Goal: Transaction & Acquisition: Book appointment/travel/reservation

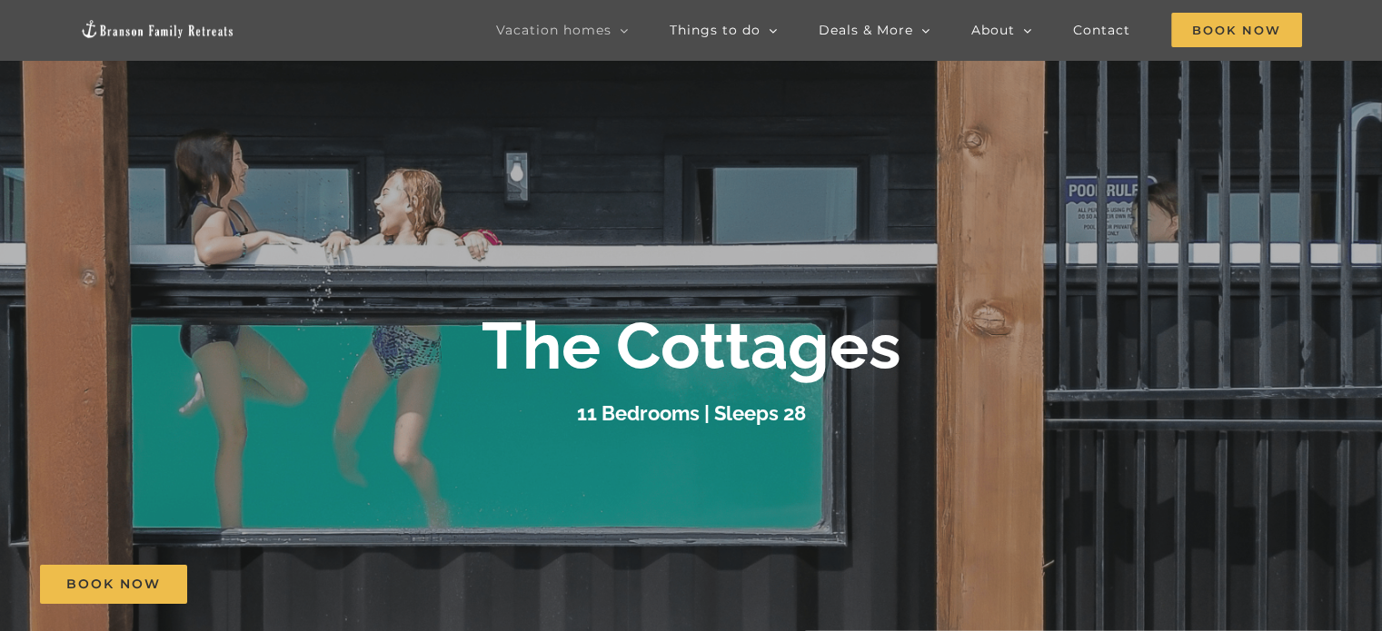
scroll to position [91, 0]
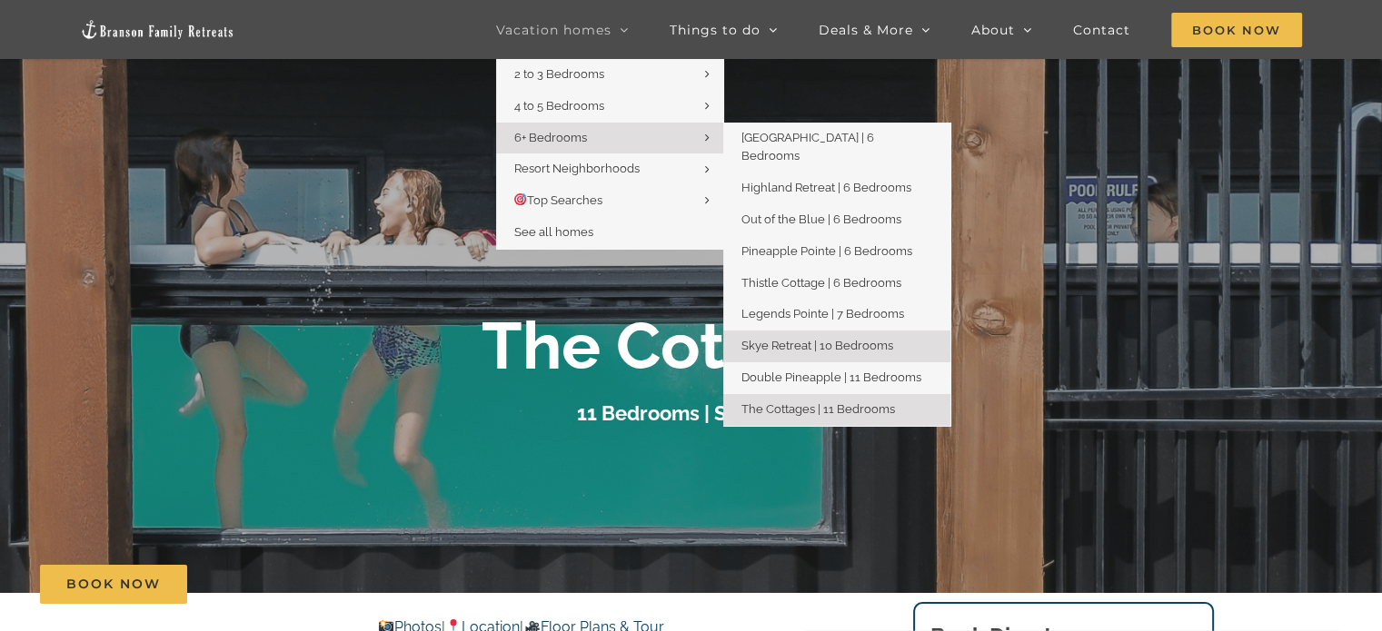
click at [811, 339] on span "Skye Retreat | 10 Bedrooms" at bounding box center [817, 346] width 152 height 14
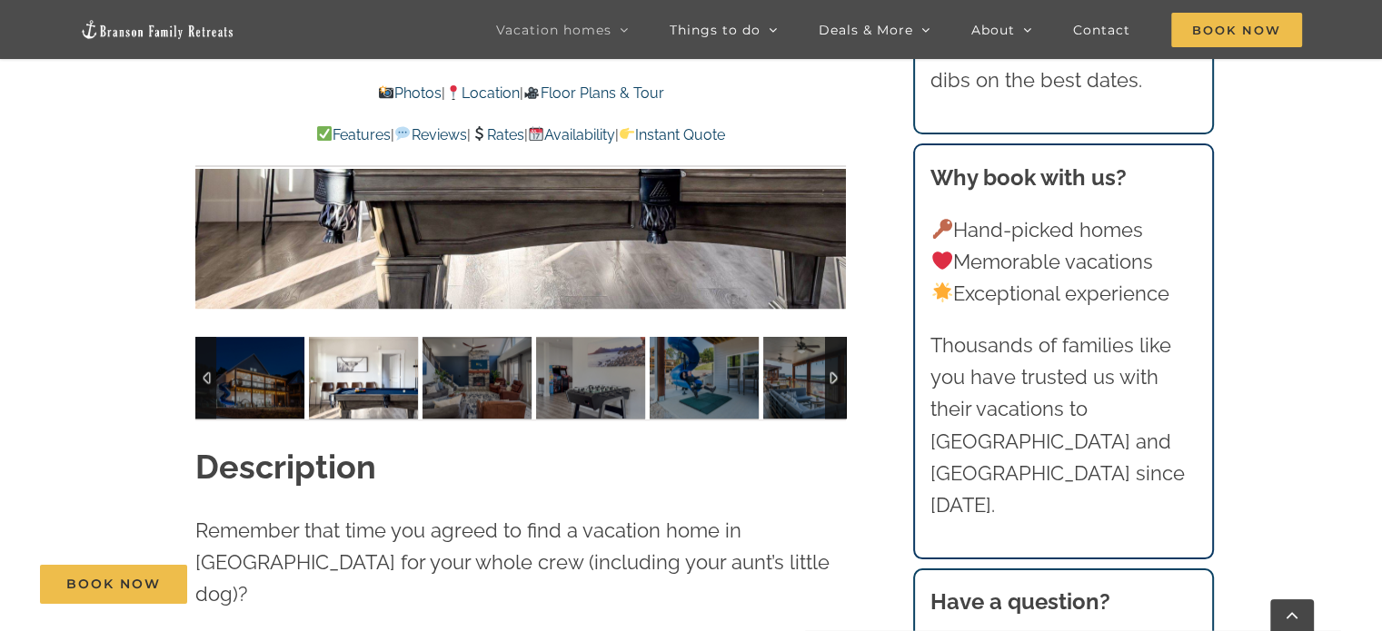
scroll to position [1555, 0]
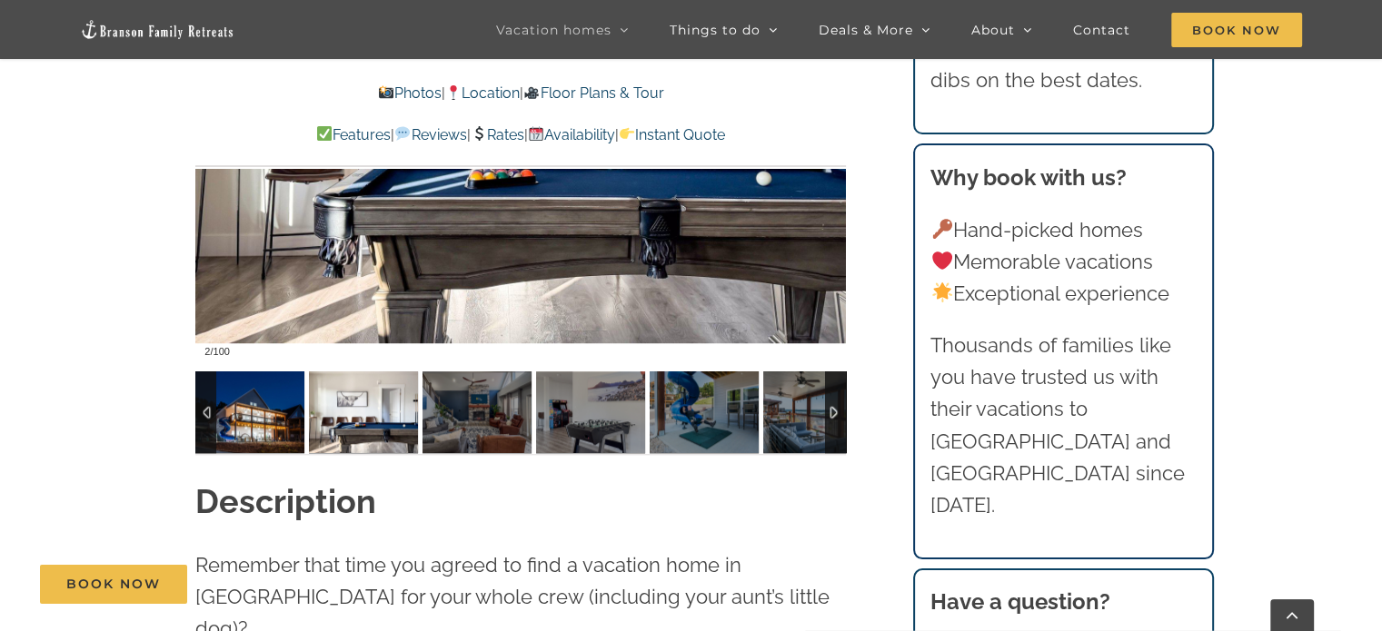
click at [259, 413] on img at bounding box center [249, 413] width 109 height 82
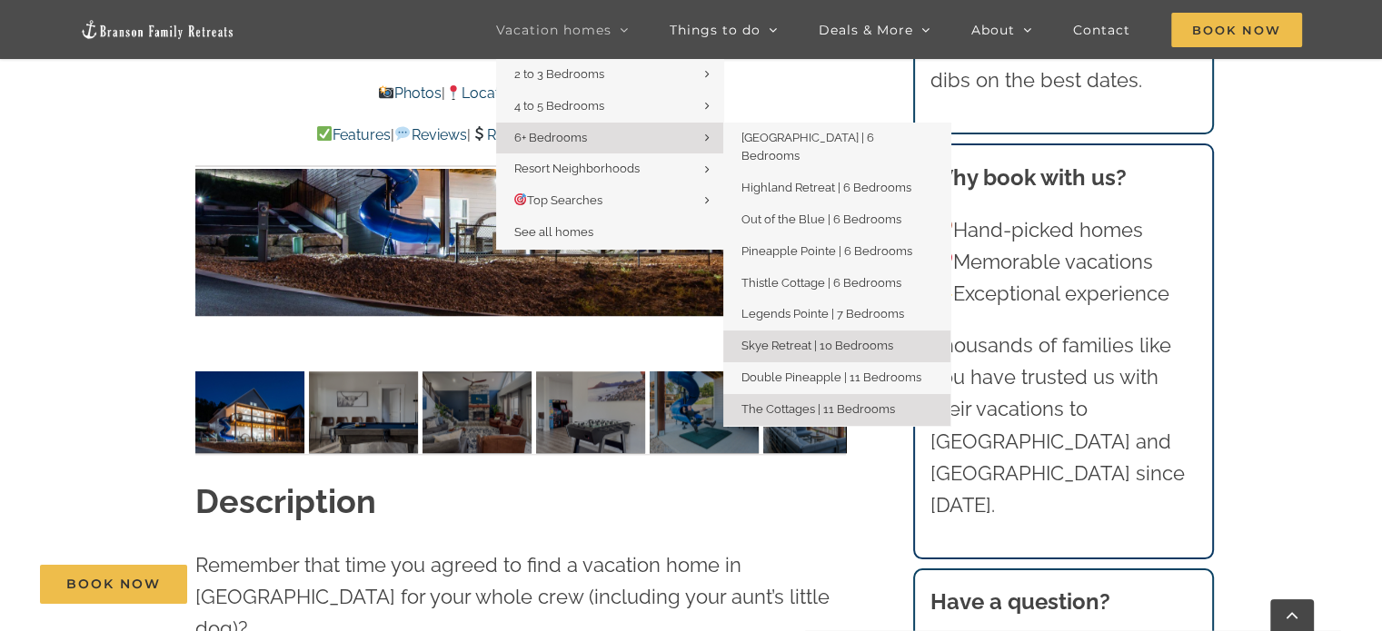
click at [809, 398] on link "The Cottages | 11 Bedrooms" at bounding box center [836, 410] width 227 height 32
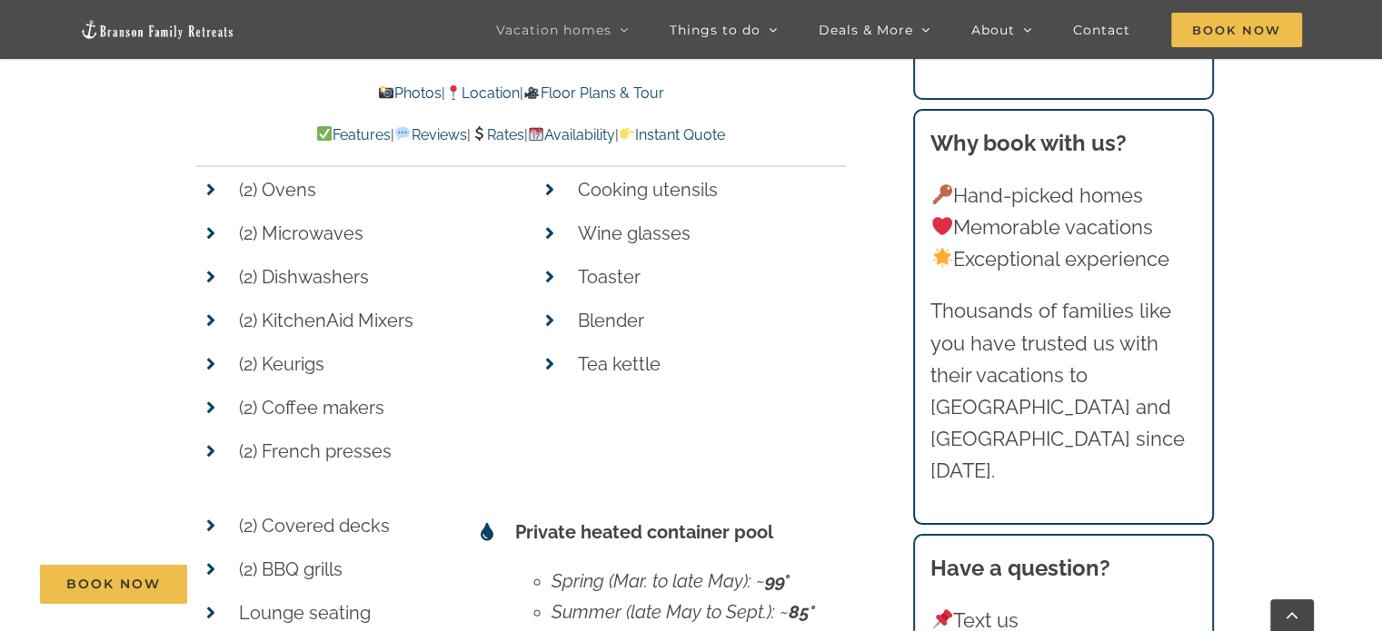
scroll to position [15078, 0]
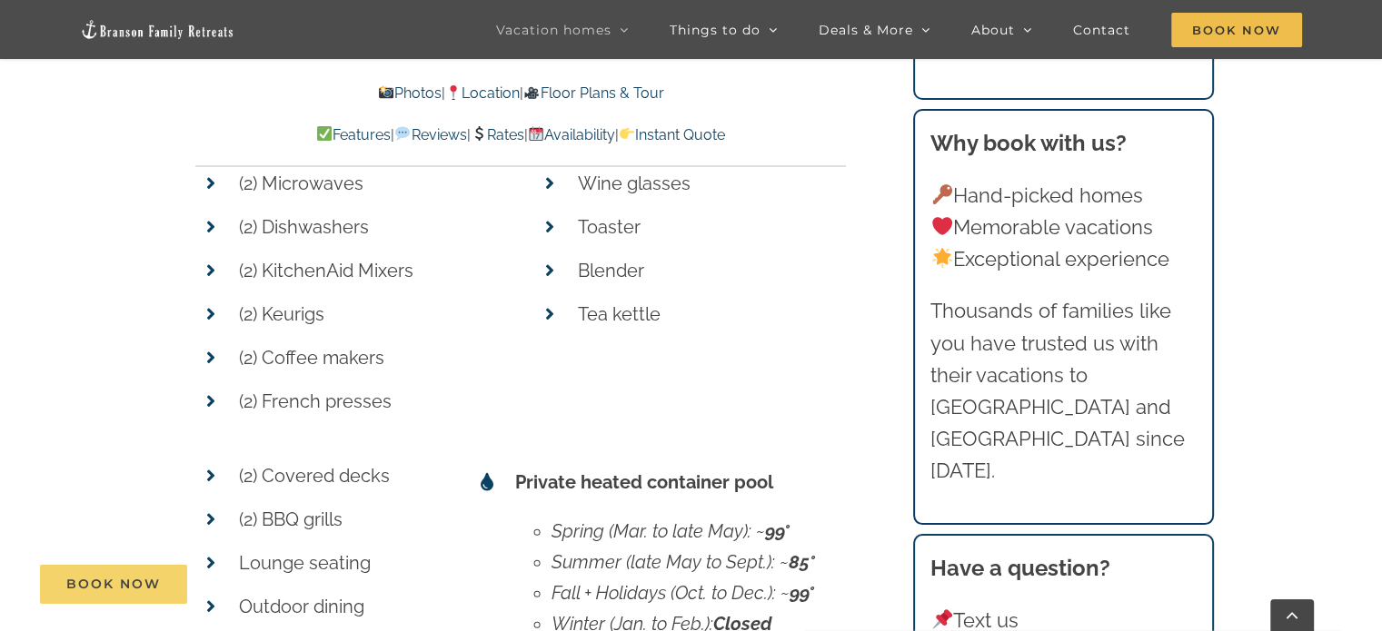
click at [119, 583] on span "Book Now" at bounding box center [113, 584] width 94 height 15
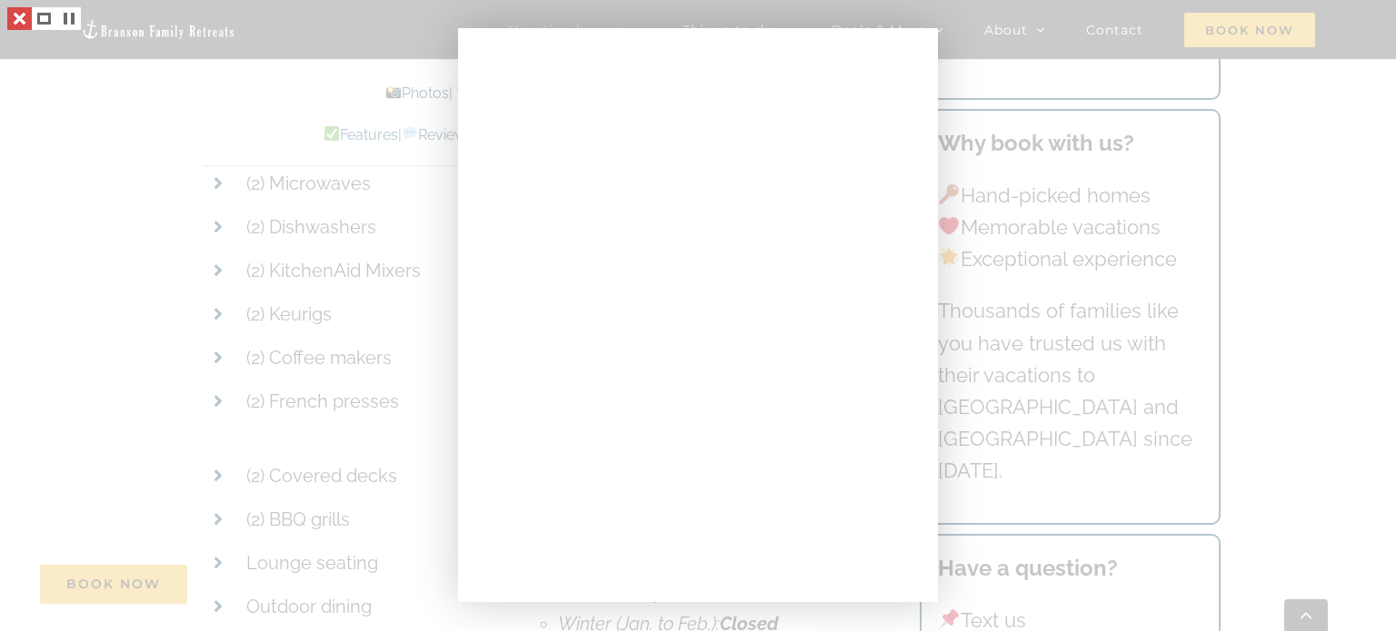
click at [15, 15] on link at bounding box center [19, 18] width 25 height 23
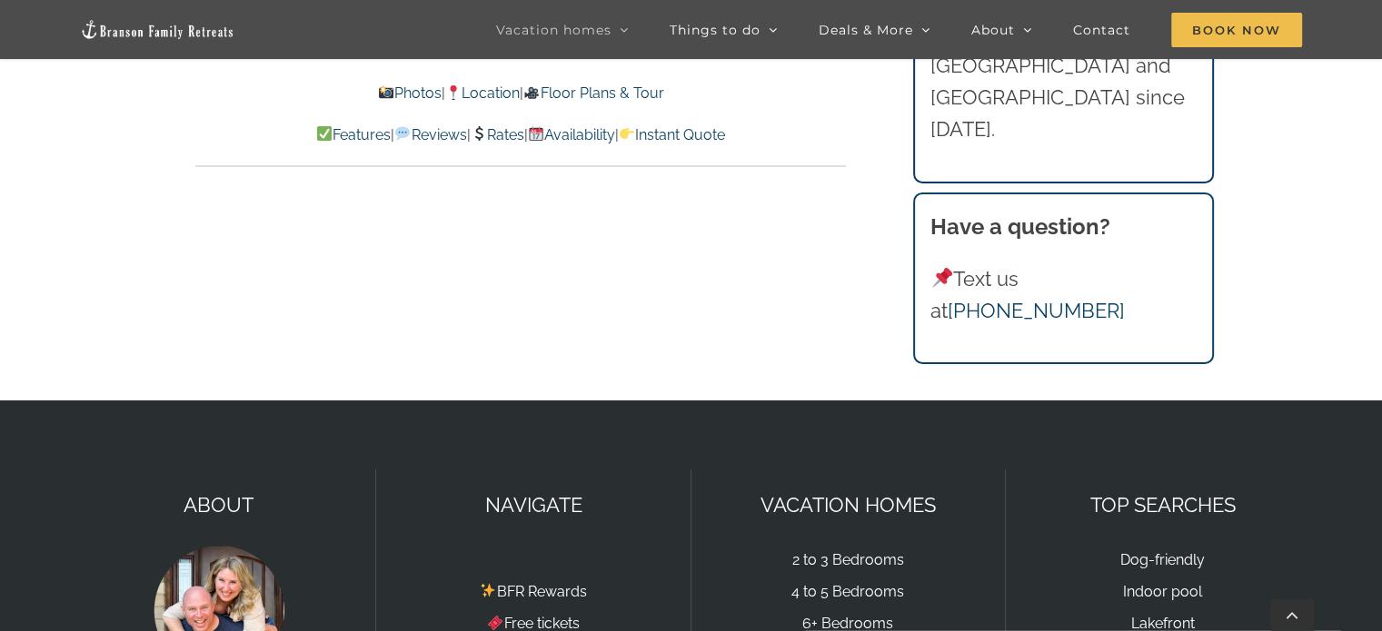
scroll to position [19961, 0]
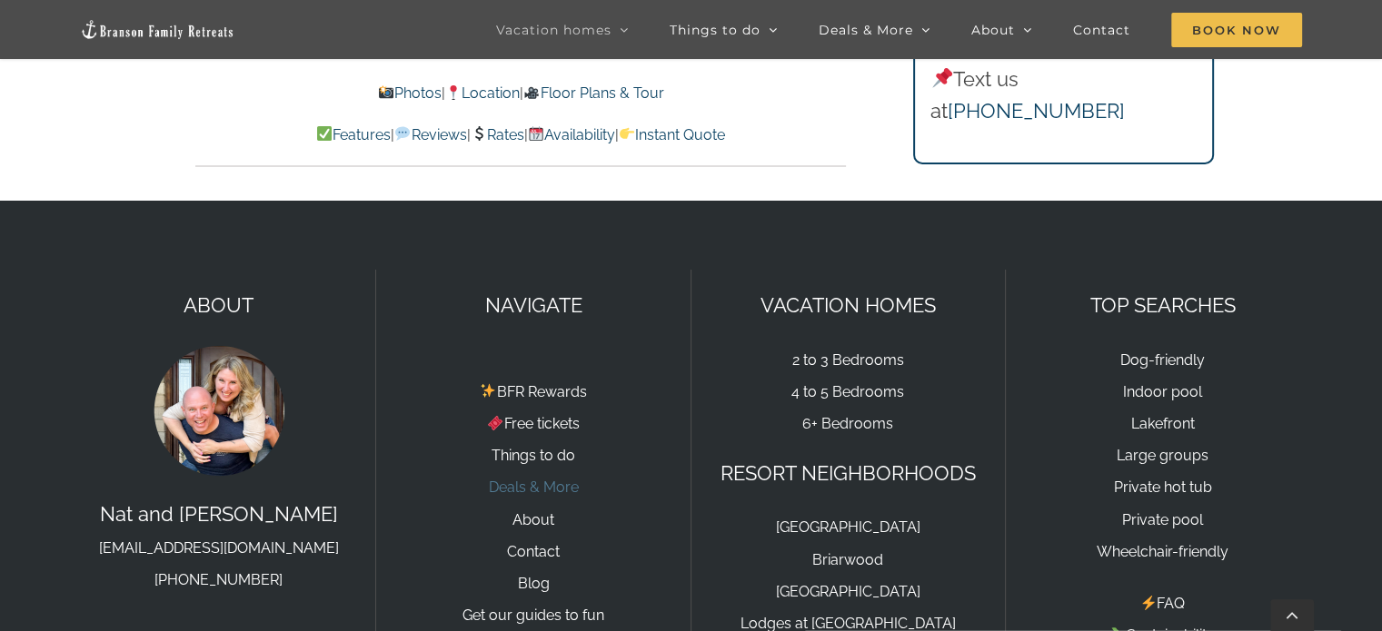
click at [532, 479] on link "Deals & More" at bounding box center [533, 487] width 90 height 17
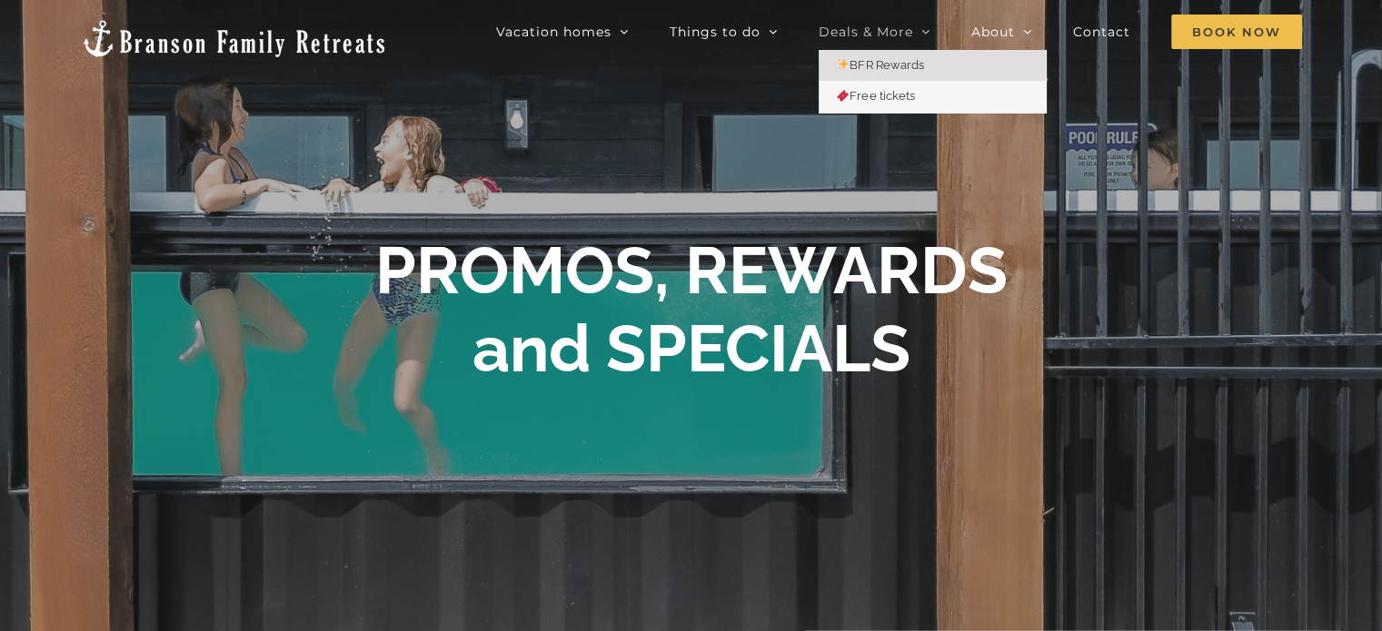
click at [864, 64] on span "BFR Rewards" at bounding box center [880, 65] width 87 height 14
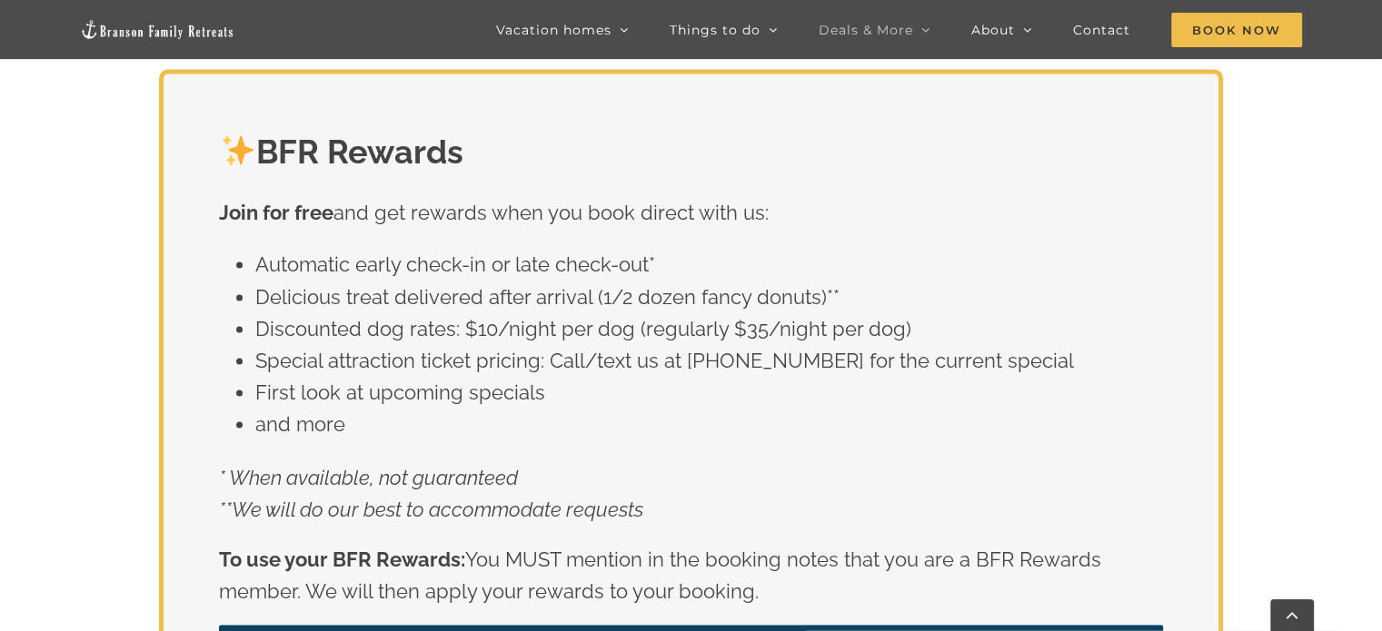
scroll to position [3032, 0]
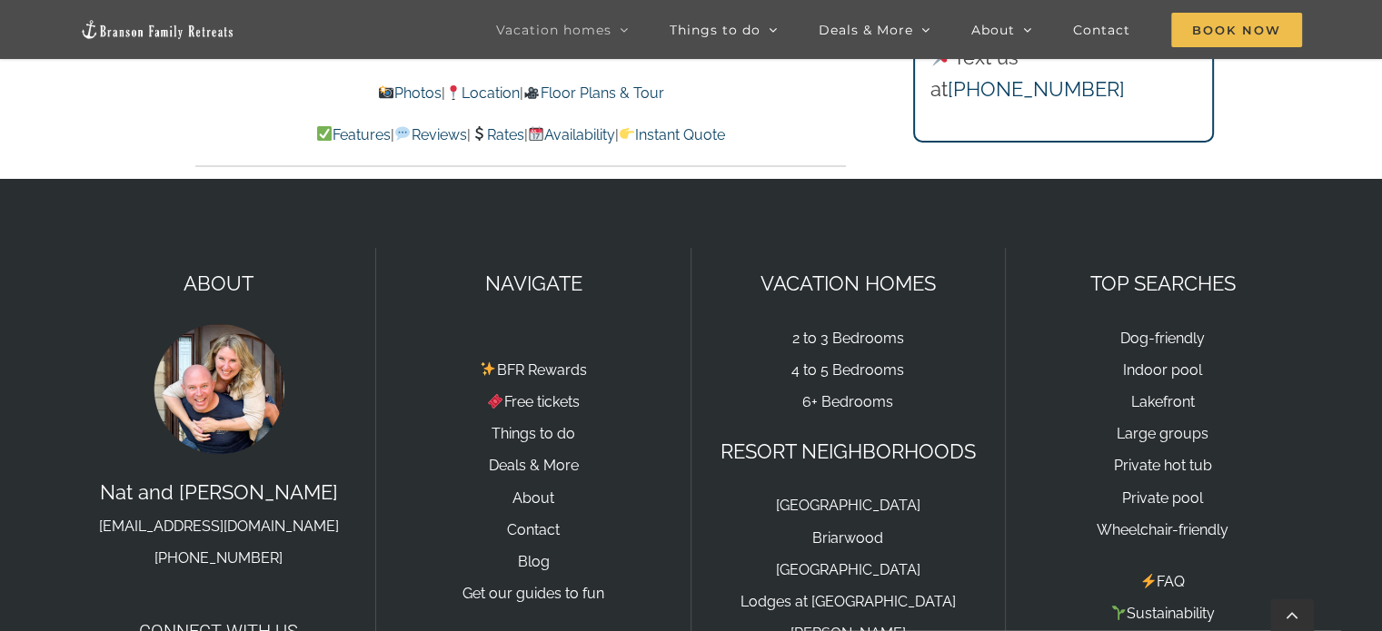
scroll to position [19989, 0]
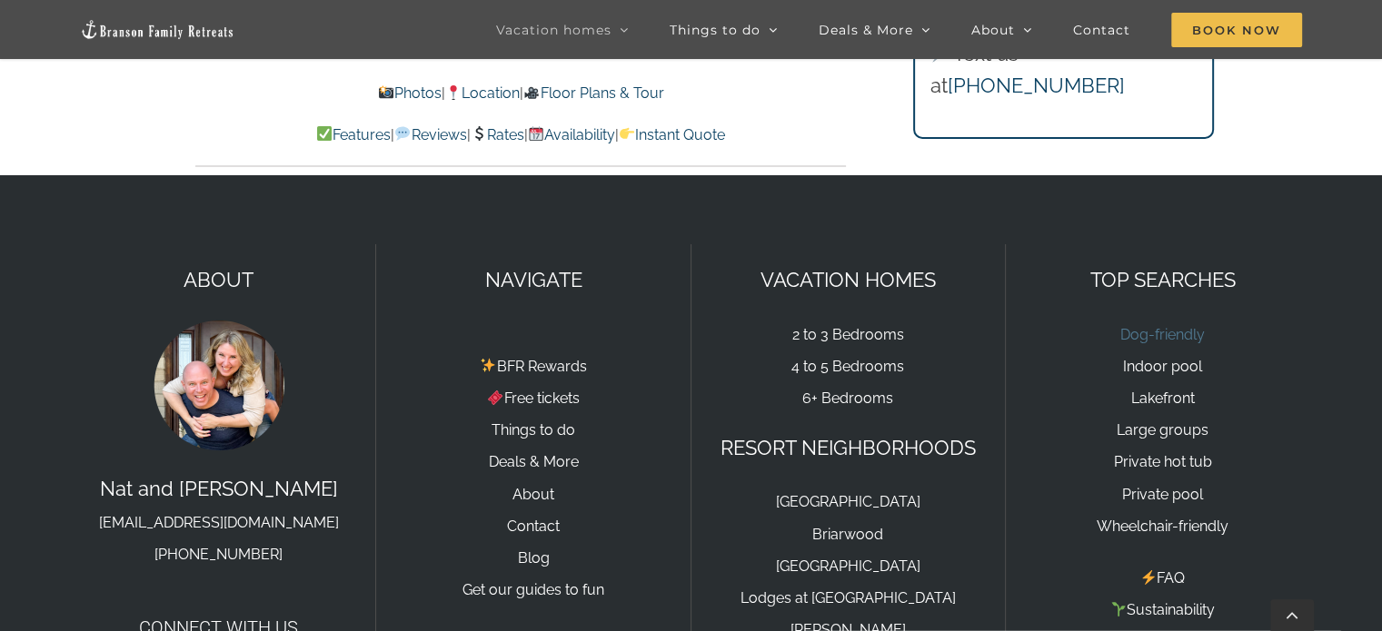
click at [1178, 326] on link "Dog-friendly" at bounding box center [1162, 334] width 84 height 17
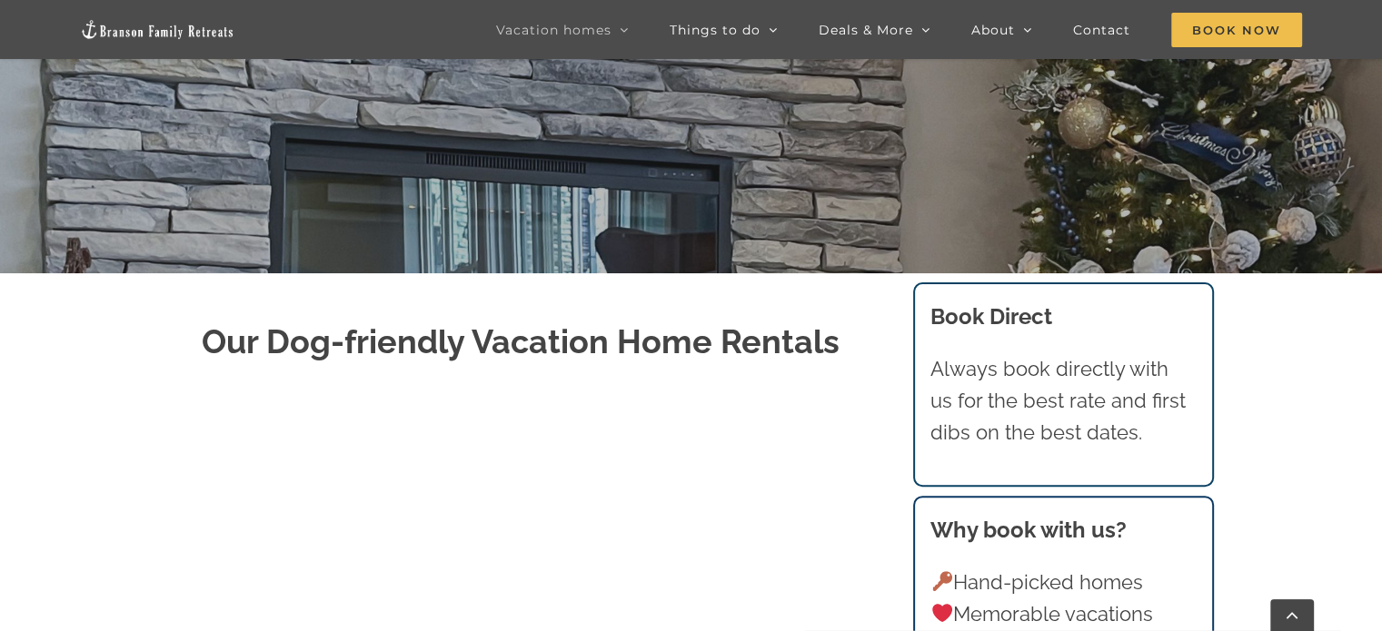
scroll to position [372, 0]
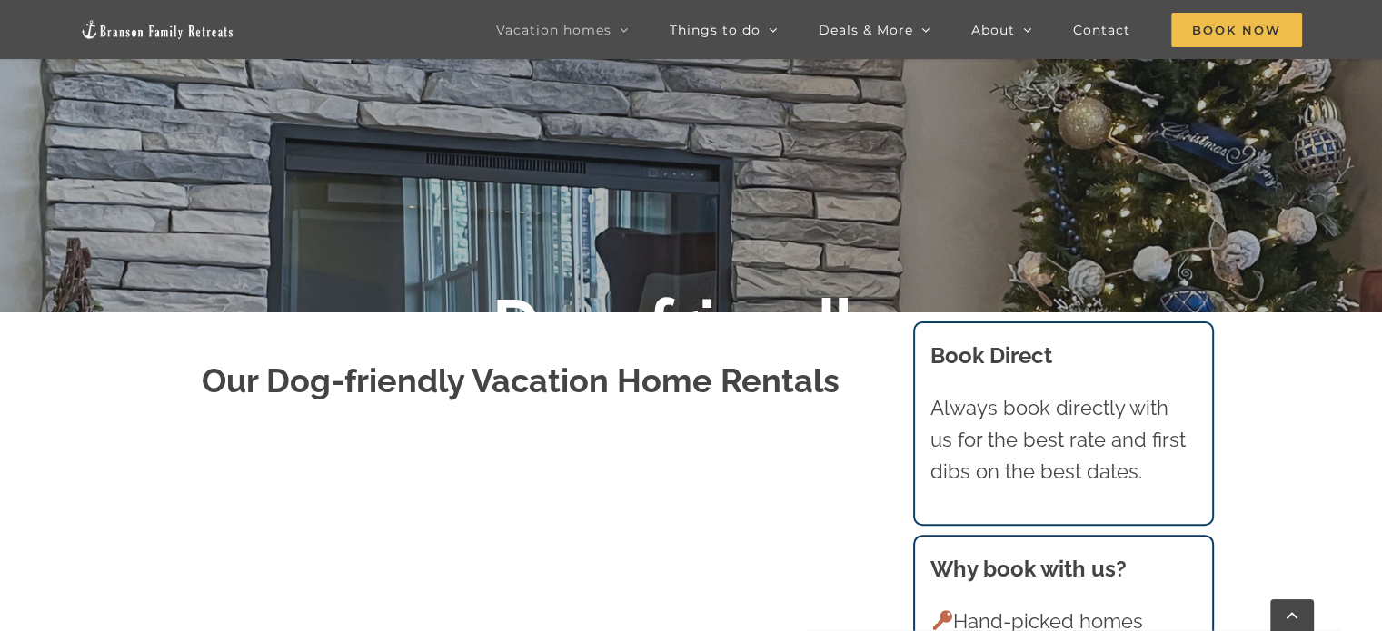
click at [1378, 83] on div at bounding box center [691, 368] width 1382 height 631
click at [1264, 39] on span "Book Now" at bounding box center [1236, 30] width 131 height 35
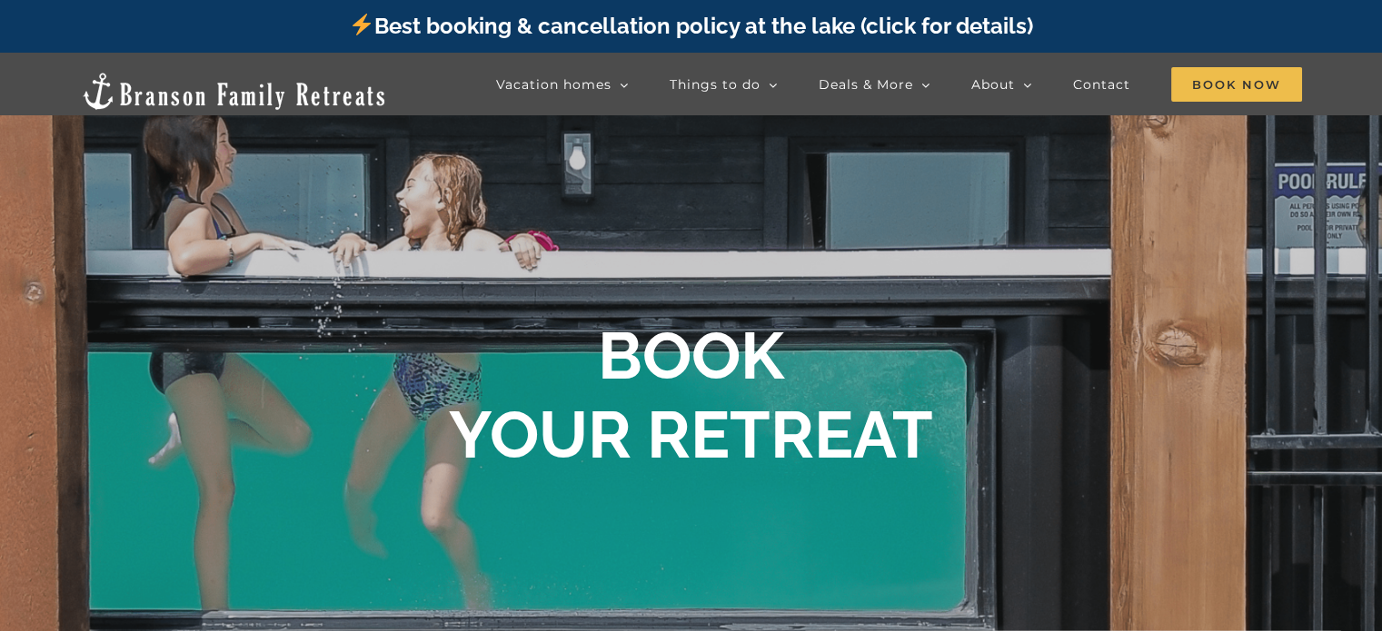
click at [918, 26] on link "Best booking & cancellation policy at the lake (click for details)" at bounding box center [690, 26] width 683 height 26
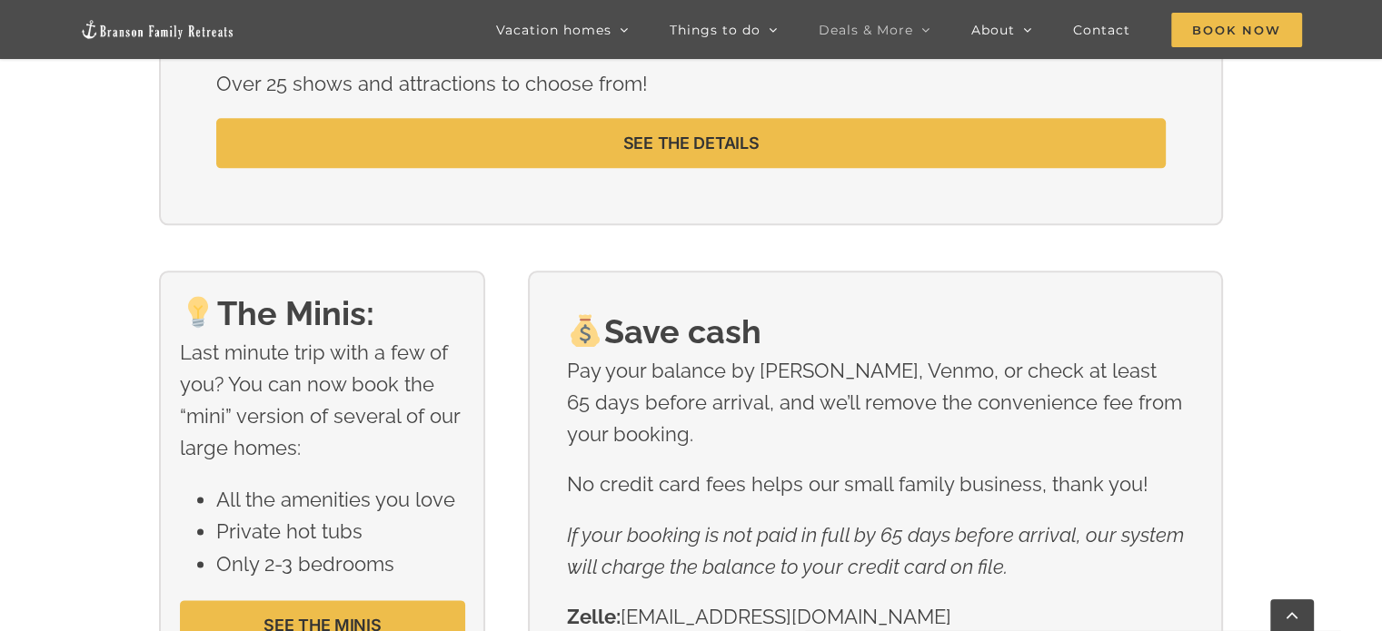
scroll to position [2213, 0]
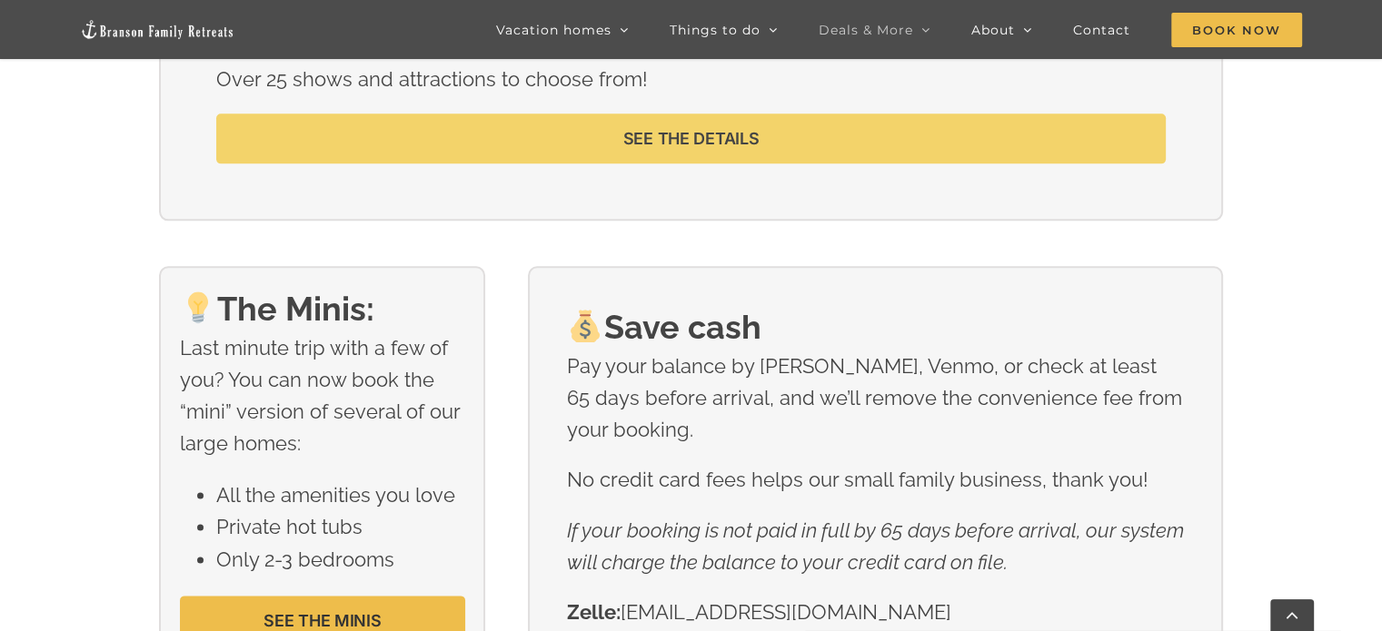
click at [646, 133] on span "SEE THE DETAILS" at bounding box center [691, 138] width 136 height 19
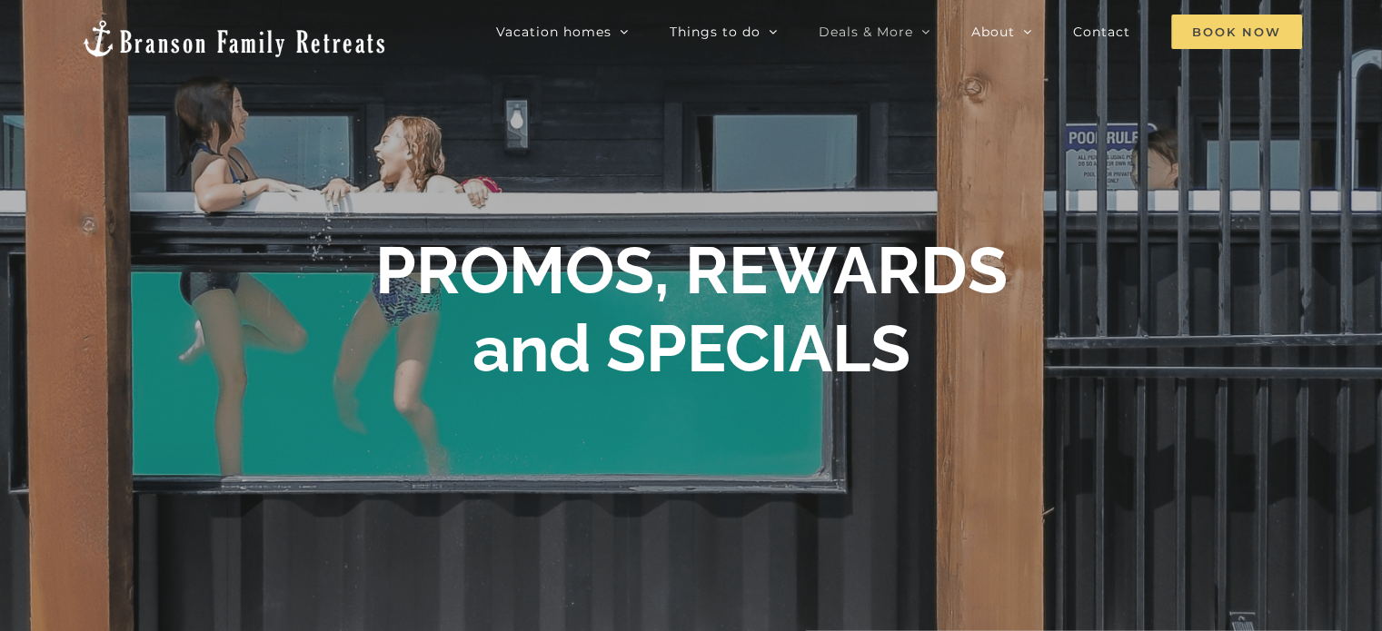
click at [1187, 36] on span "Book Now" at bounding box center [1236, 32] width 131 height 35
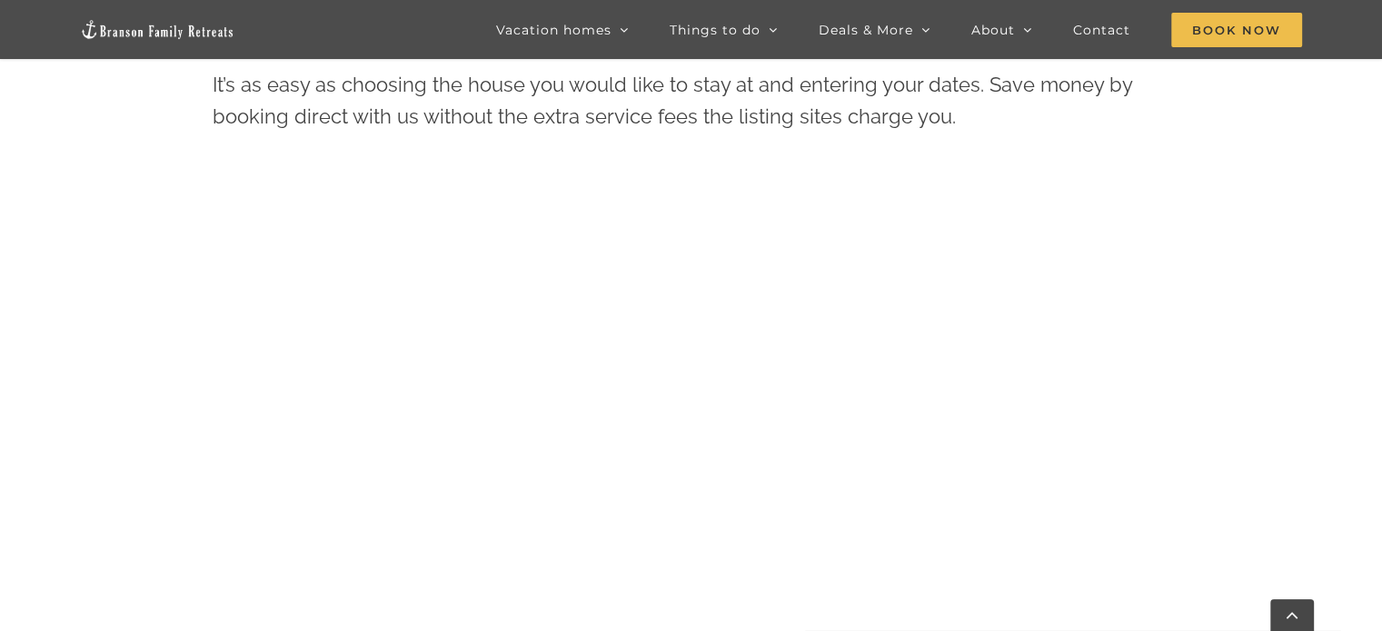
scroll to position [785, 0]
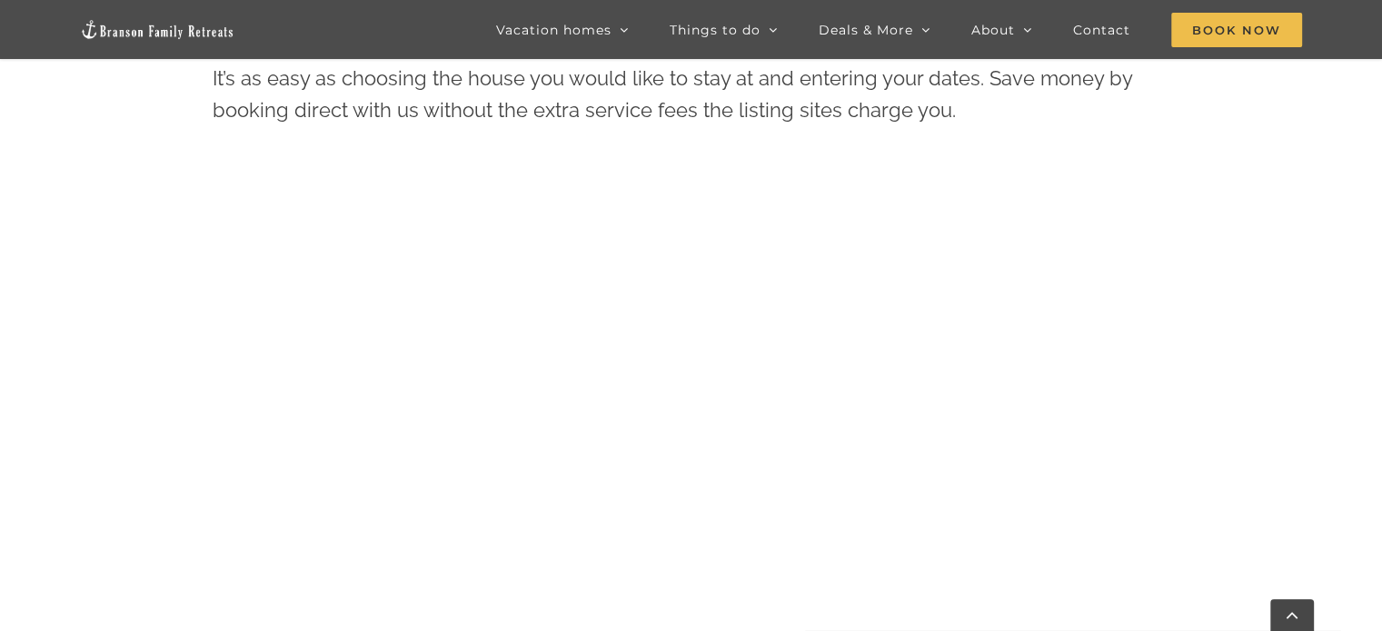
drag, startPoint x: 1389, startPoint y: 55, endPoint x: 1395, endPoint y: 148, distance: 92.8
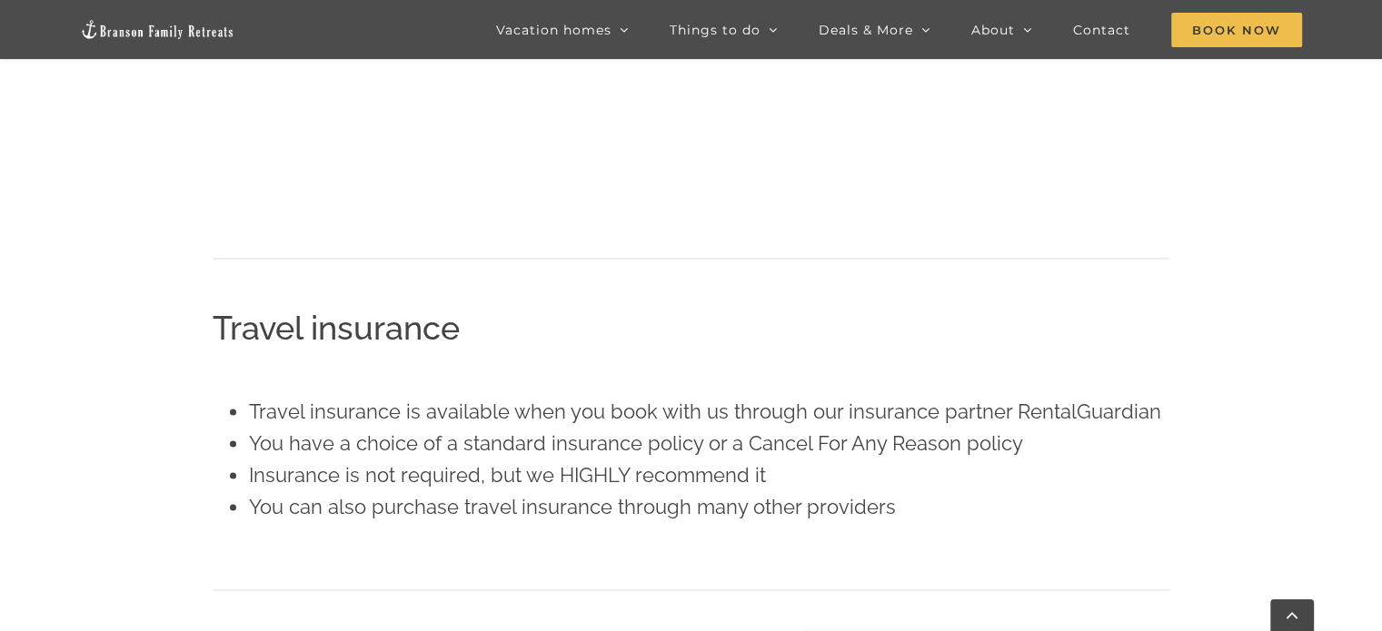
scroll to position [1933, 0]
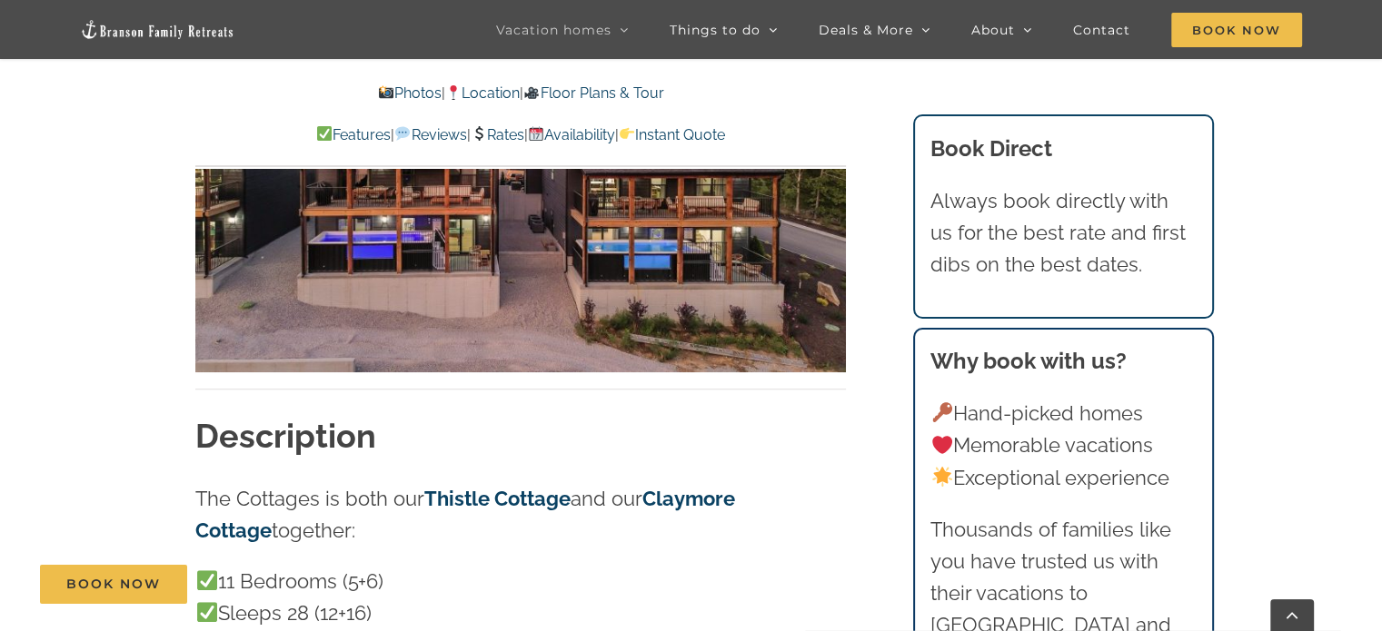
scroll to position [1024, 0]
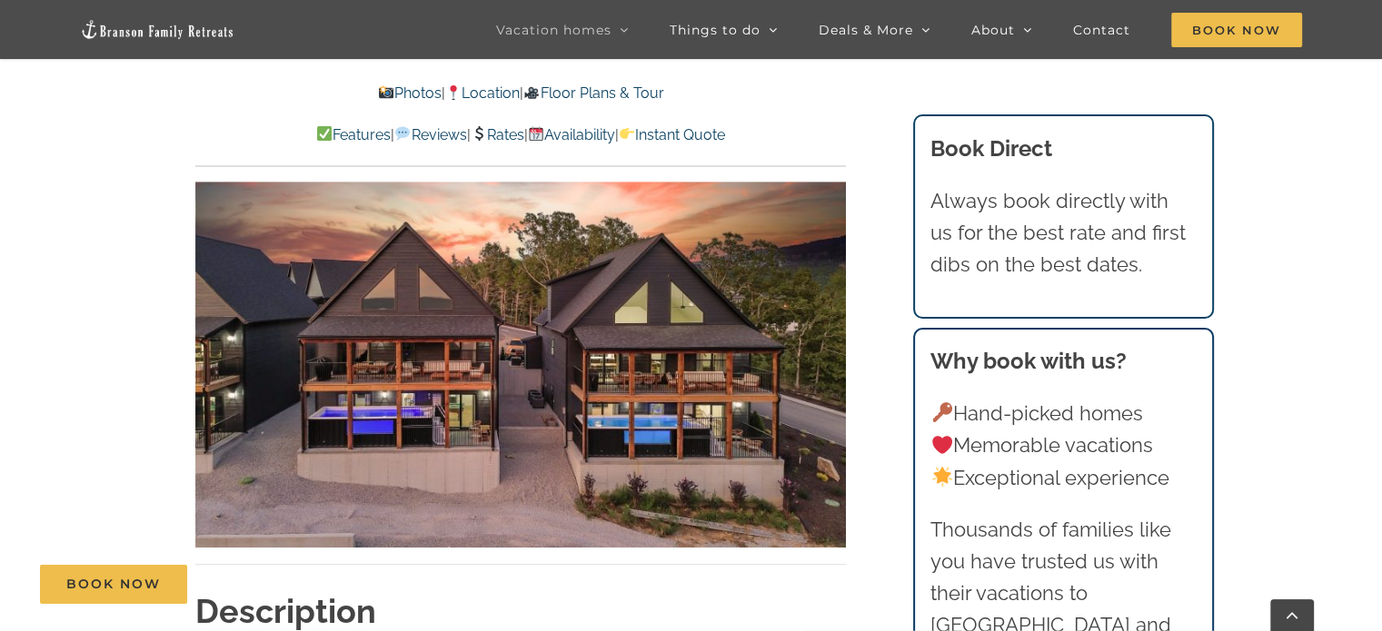
click at [396, 338] on img at bounding box center [520, 365] width 651 height 366
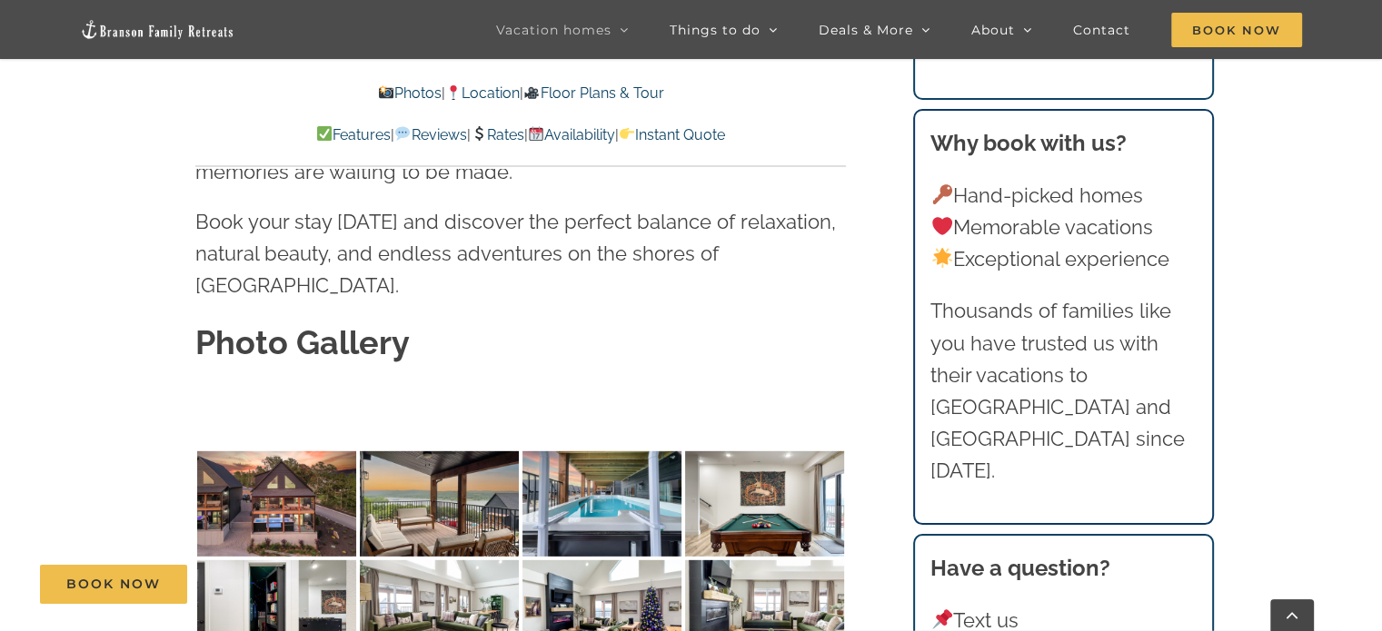
scroll to position [5401, 0]
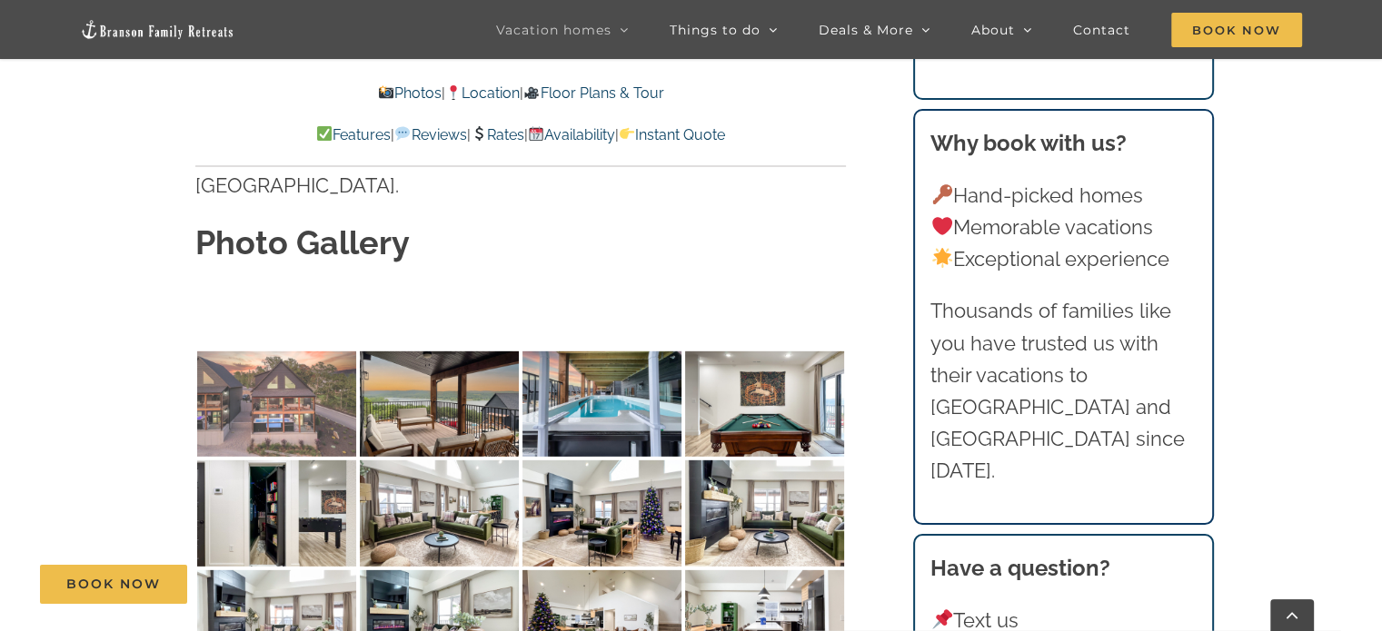
click at [269, 352] on img at bounding box center [276, 405] width 159 height 106
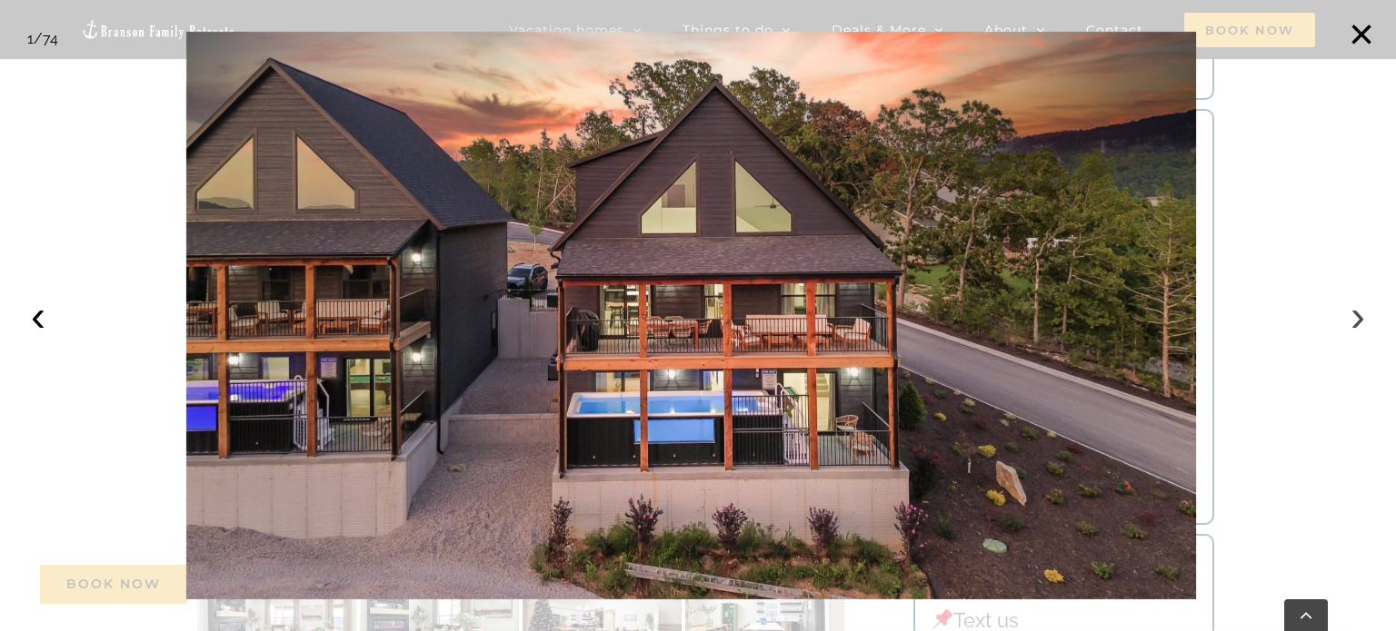
click at [1361, 319] on button "›" at bounding box center [1357, 316] width 40 height 40
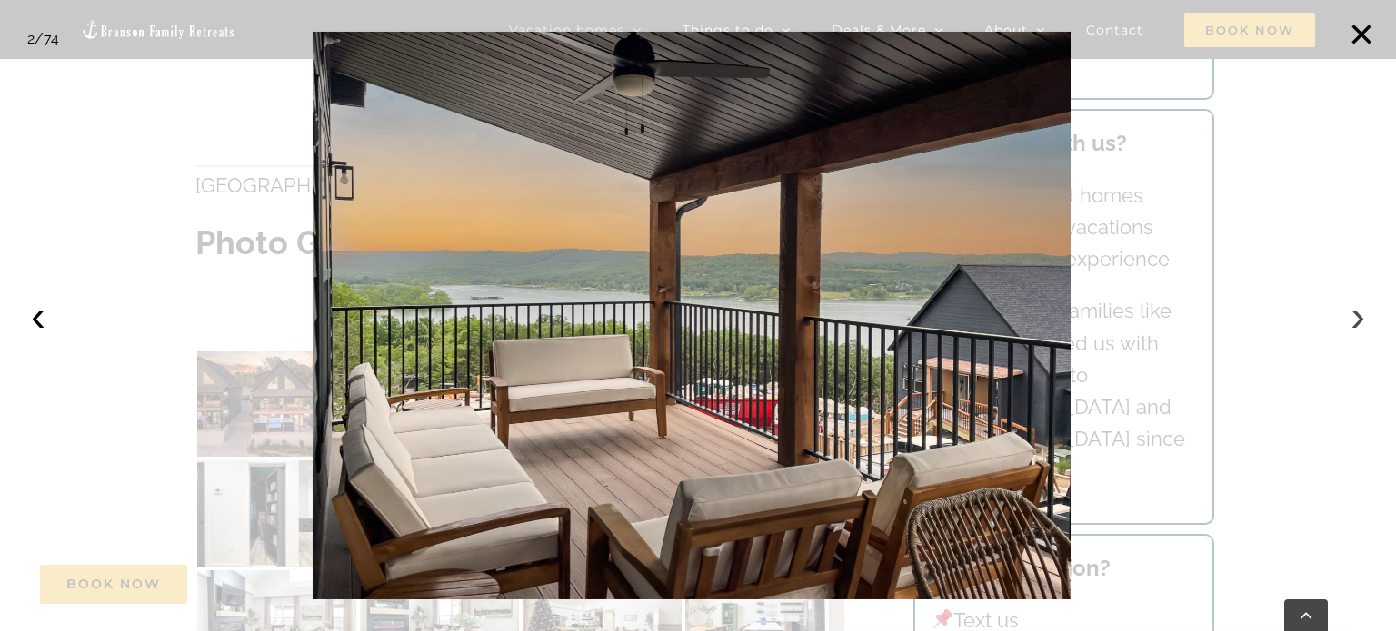
click at [1361, 319] on button "›" at bounding box center [1357, 316] width 40 height 40
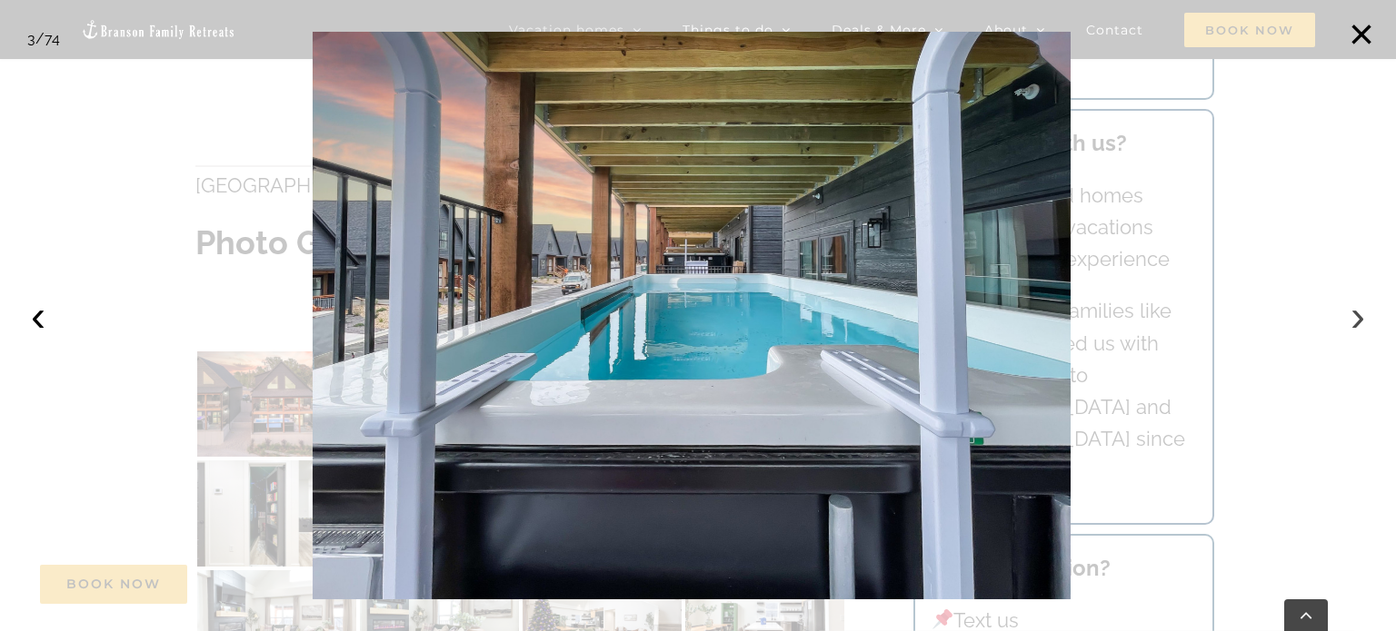
click at [1361, 319] on button "›" at bounding box center [1357, 316] width 40 height 40
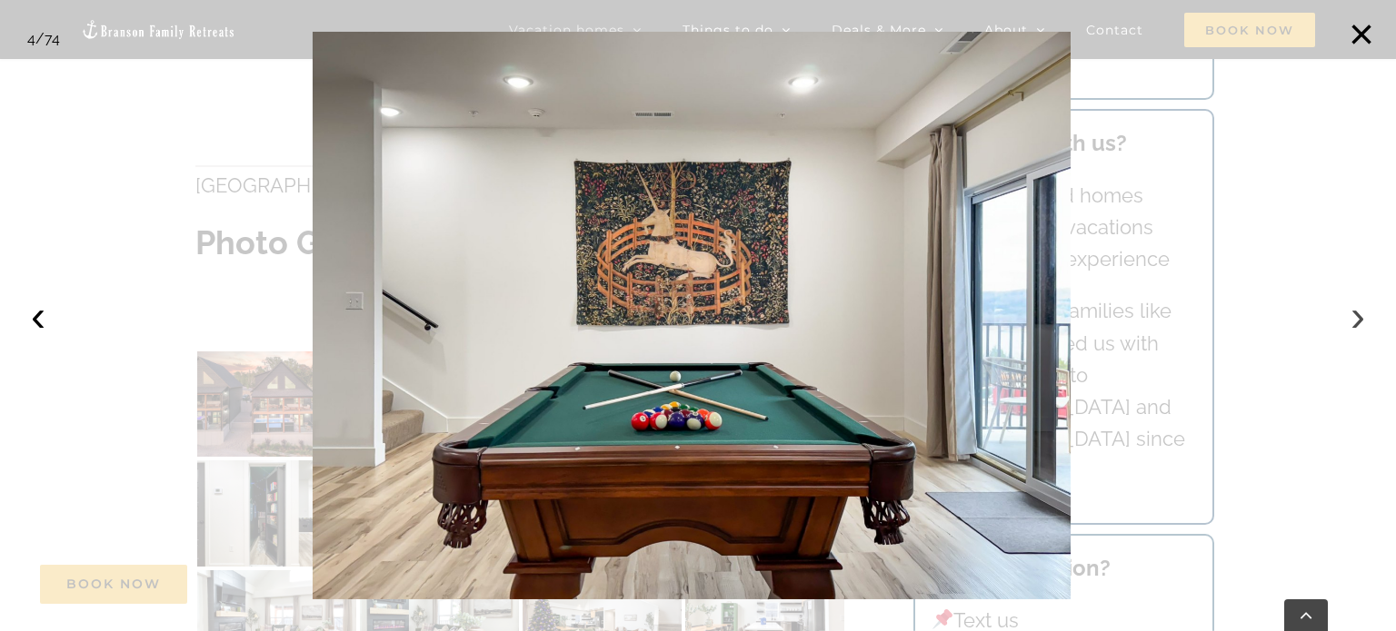
click at [1361, 319] on button "›" at bounding box center [1357, 316] width 40 height 40
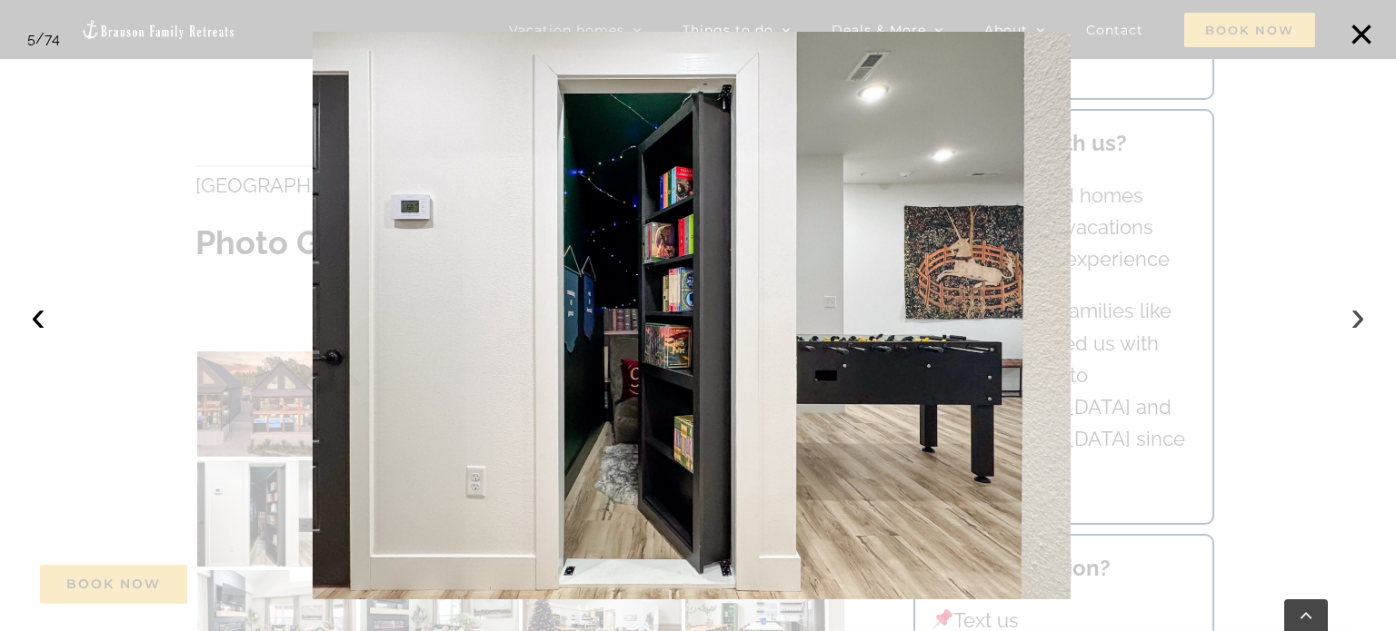
click at [1361, 319] on button "›" at bounding box center [1357, 316] width 40 height 40
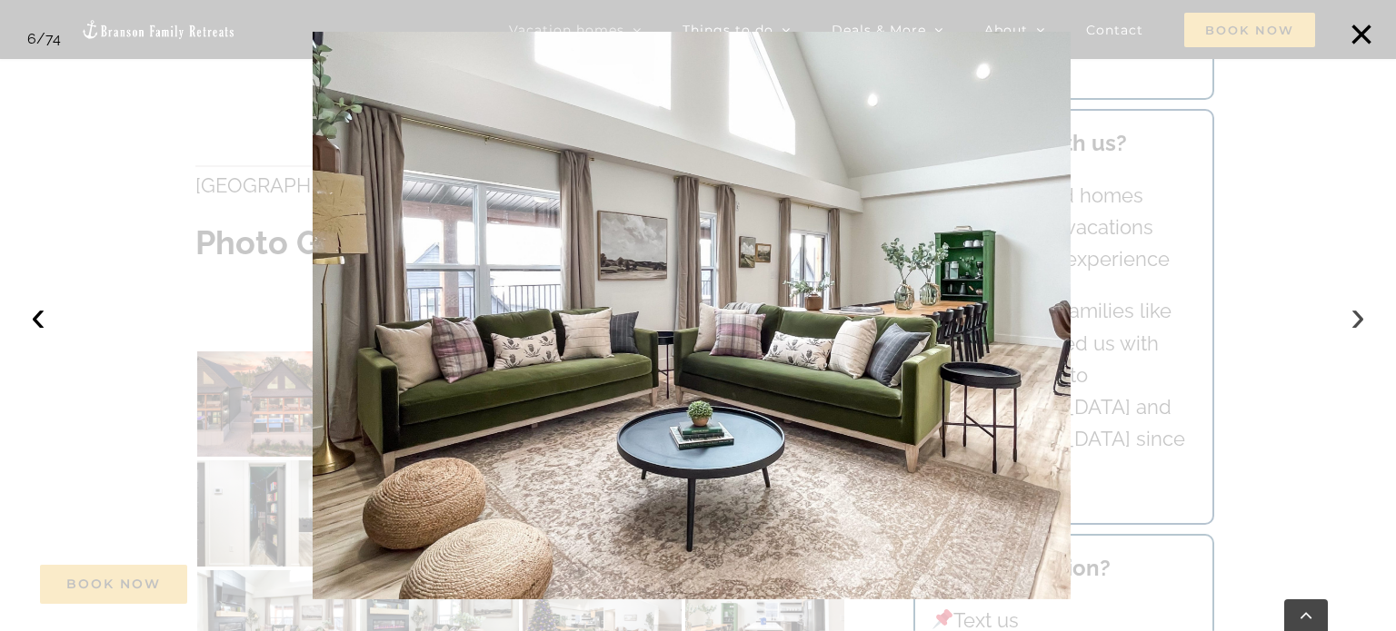
click at [1361, 319] on button "›" at bounding box center [1357, 316] width 40 height 40
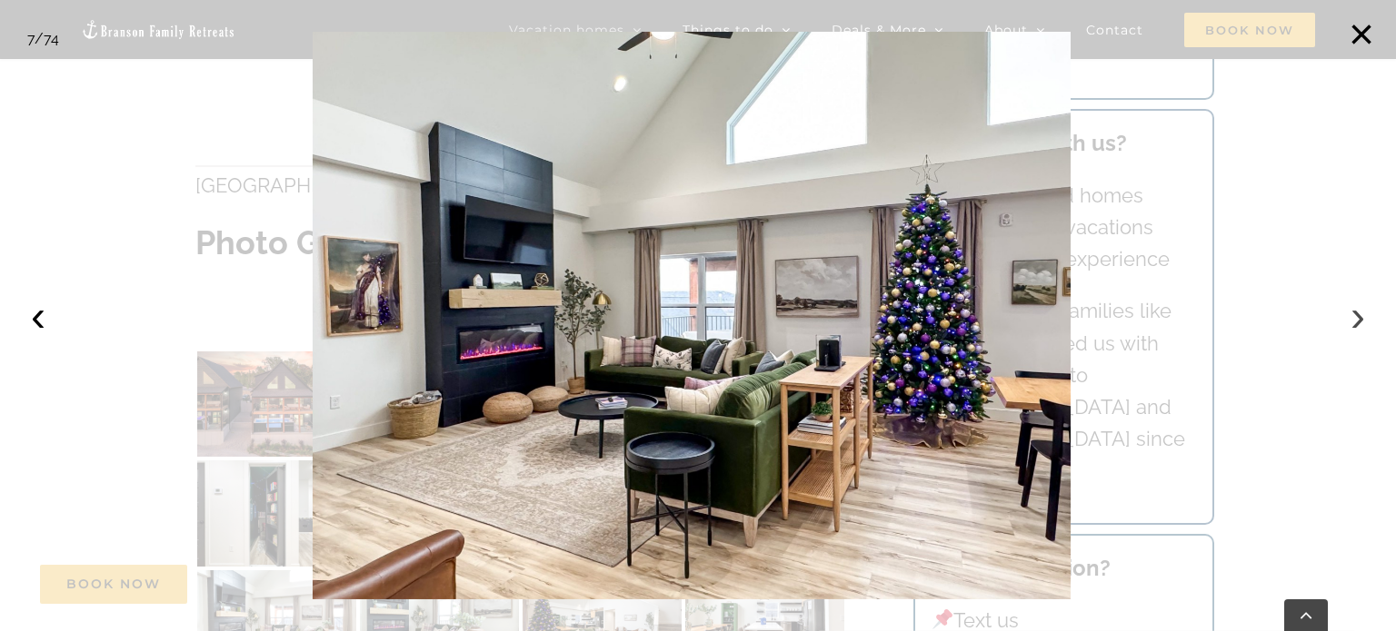
click at [1361, 319] on button "›" at bounding box center [1357, 316] width 40 height 40
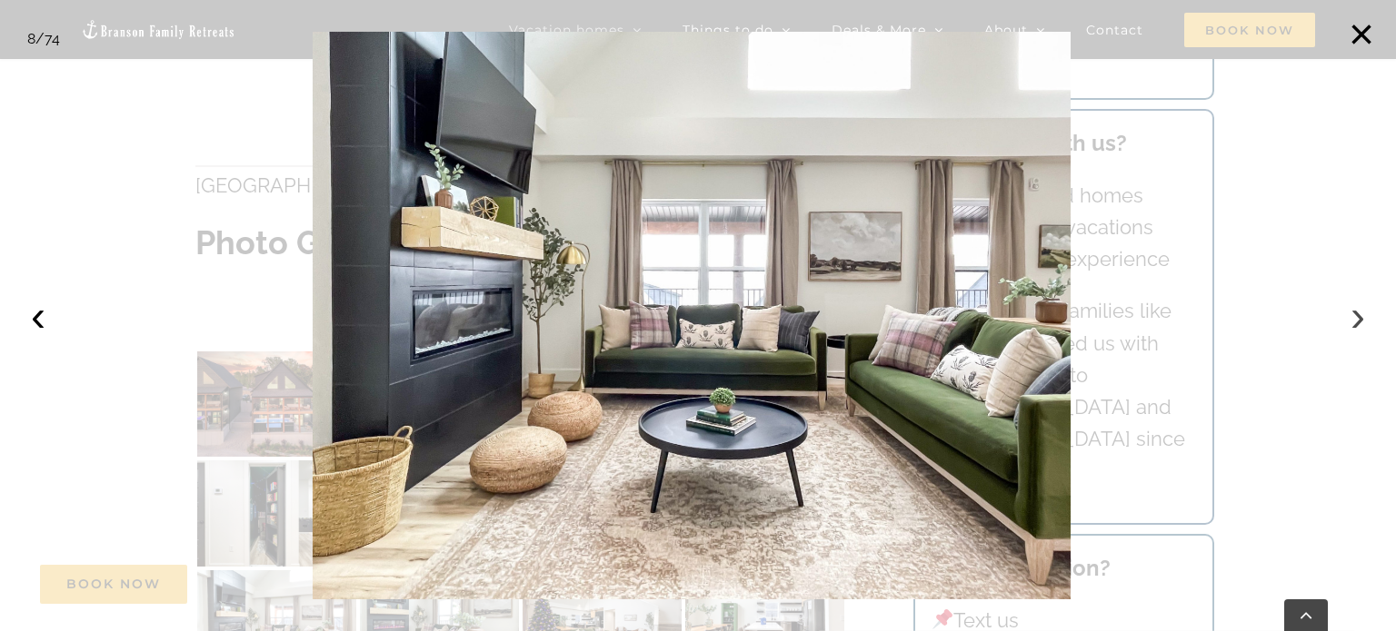
click at [1361, 319] on button "›" at bounding box center [1357, 316] width 40 height 40
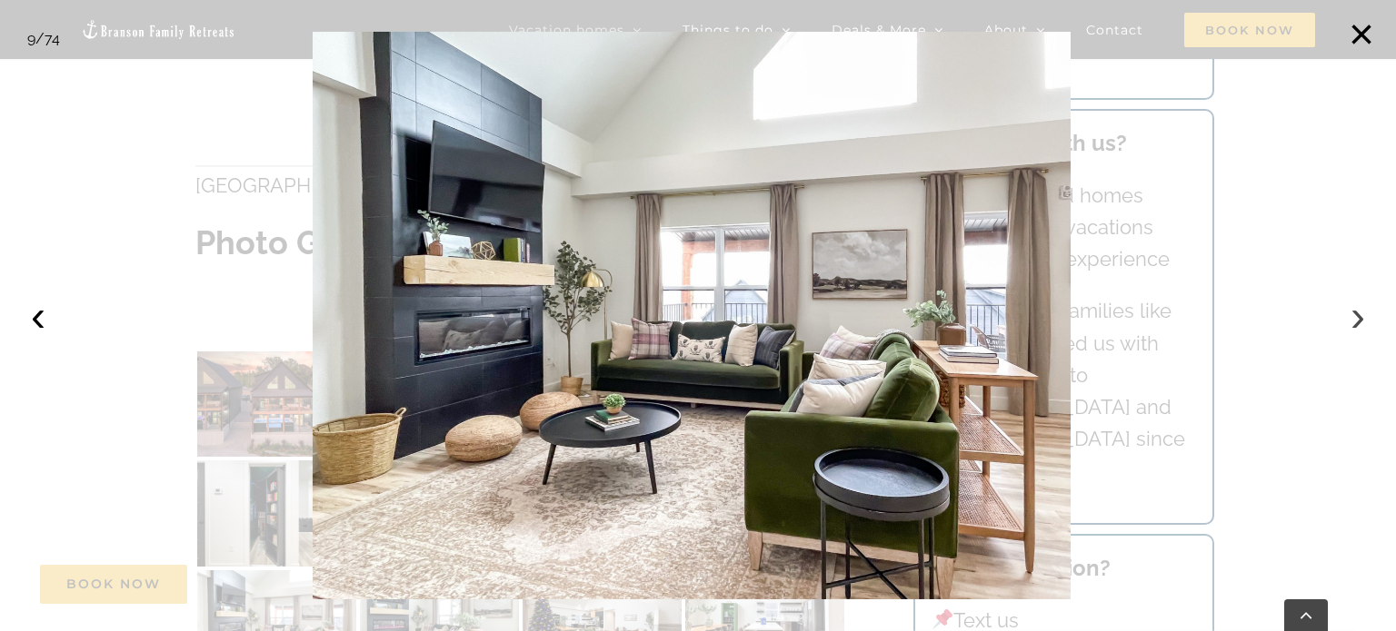
click at [1361, 319] on button "›" at bounding box center [1357, 316] width 40 height 40
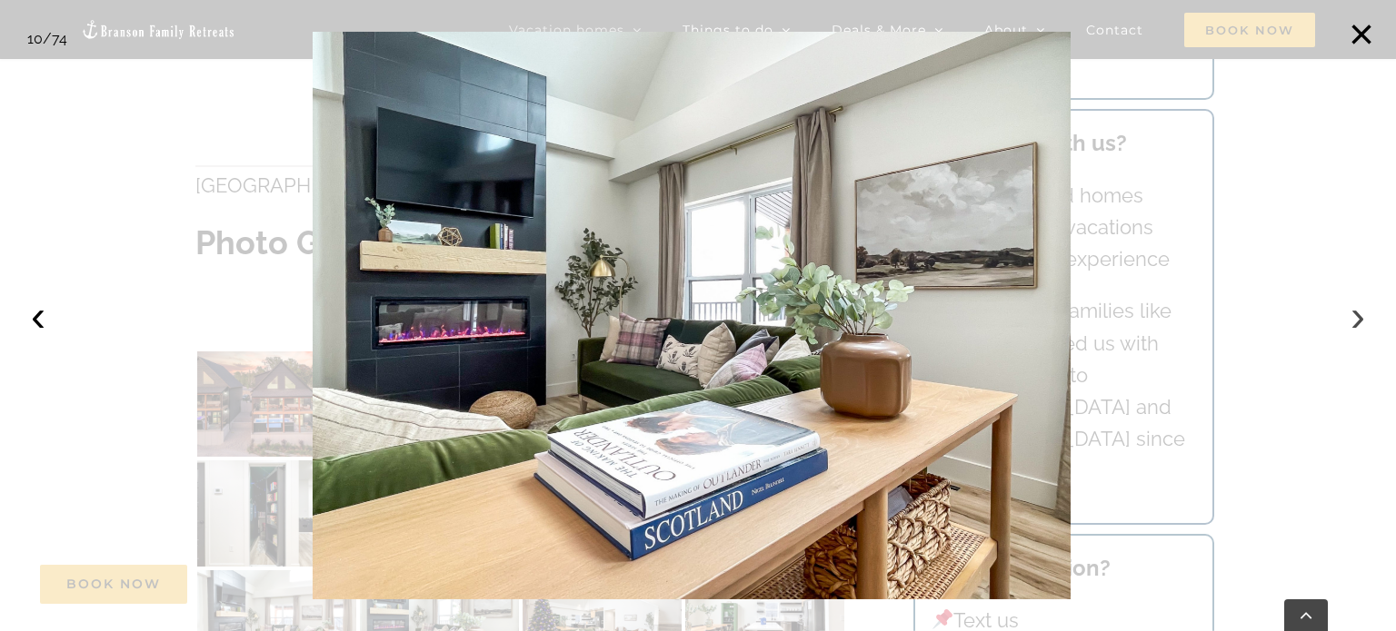
click at [1361, 319] on button "›" at bounding box center [1357, 316] width 40 height 40
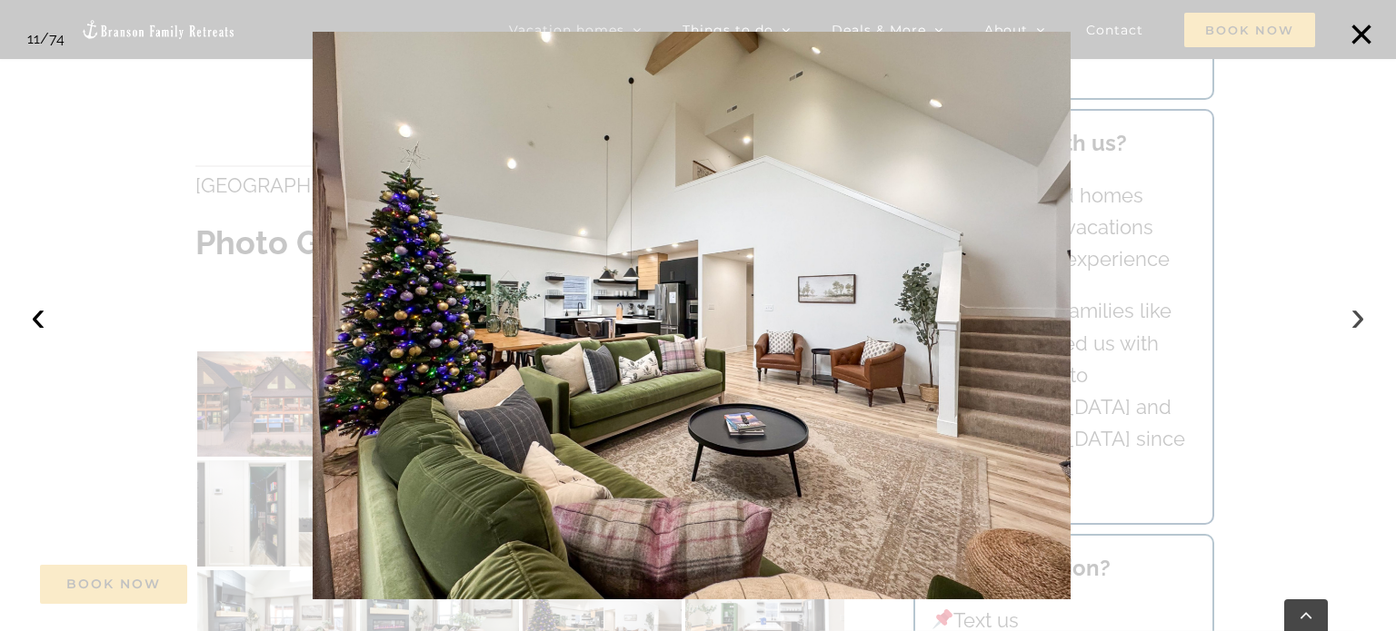
click at [1361, 319] on button "›" at bounding box center [1357, 316] width 40 height 40
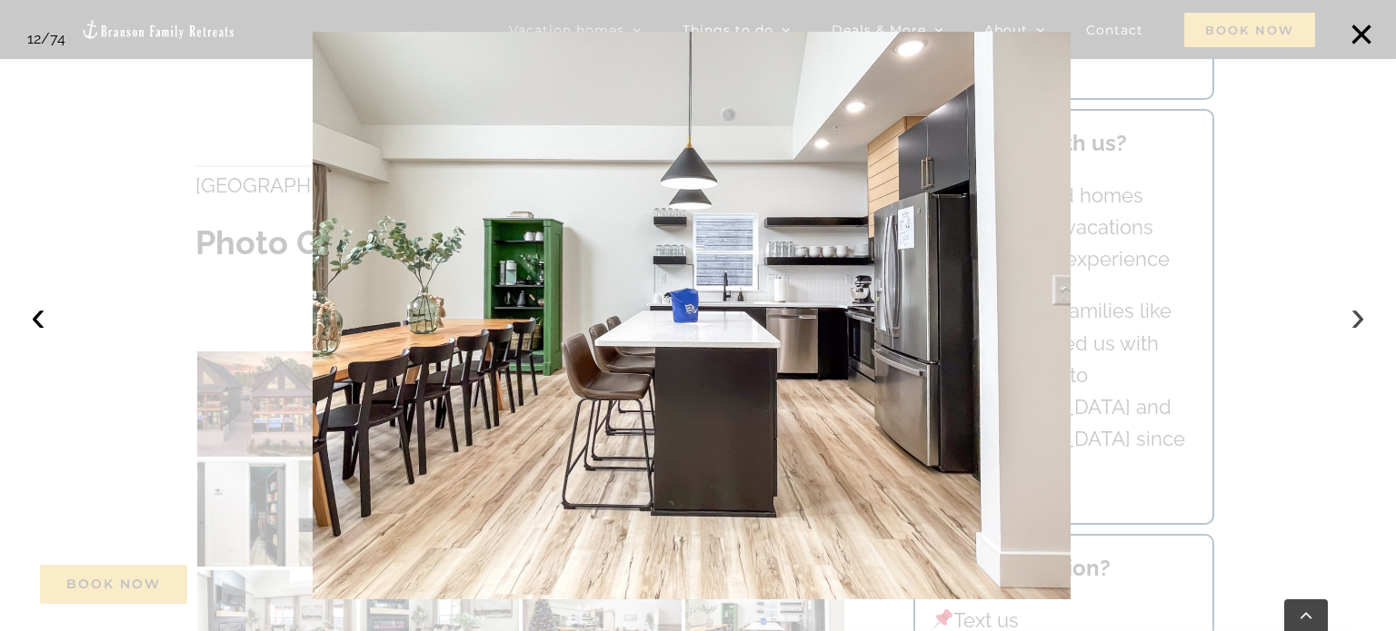
click at [1361, 319] on button "›" at bounding box center [1357, 316] width 40 height 40
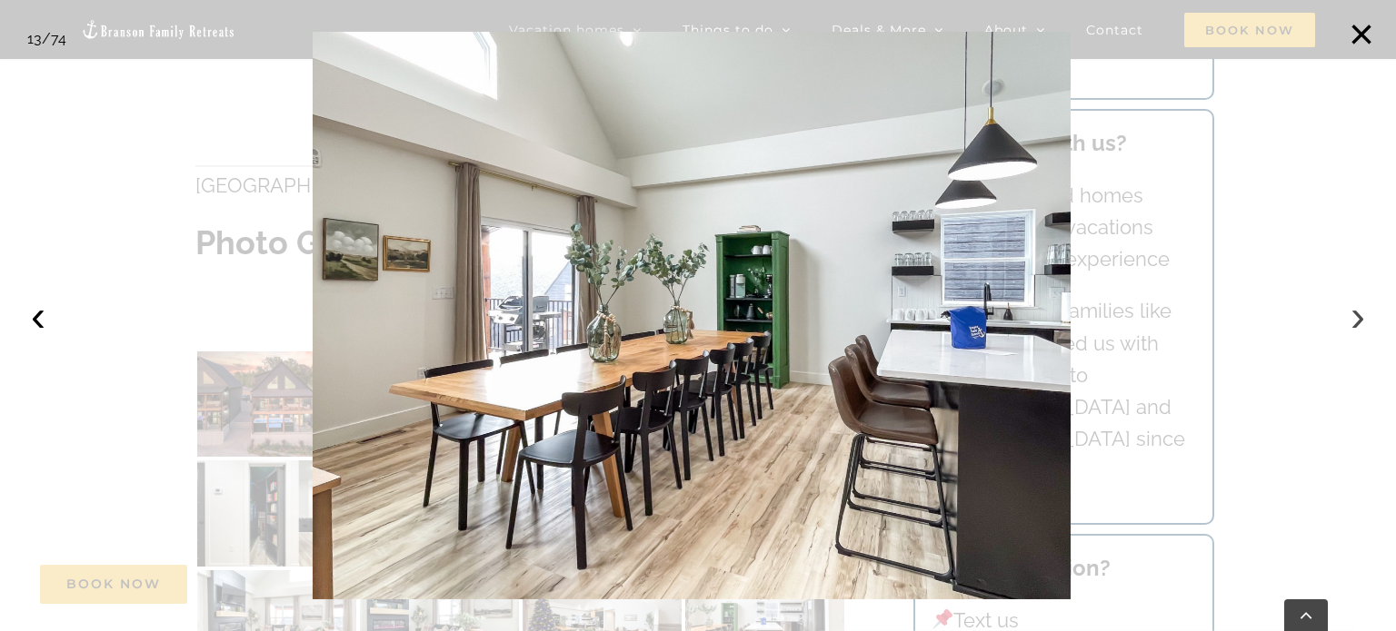
click at [1361, 319] on button "›" at bounding box center [1357, 316] width 40 height 40
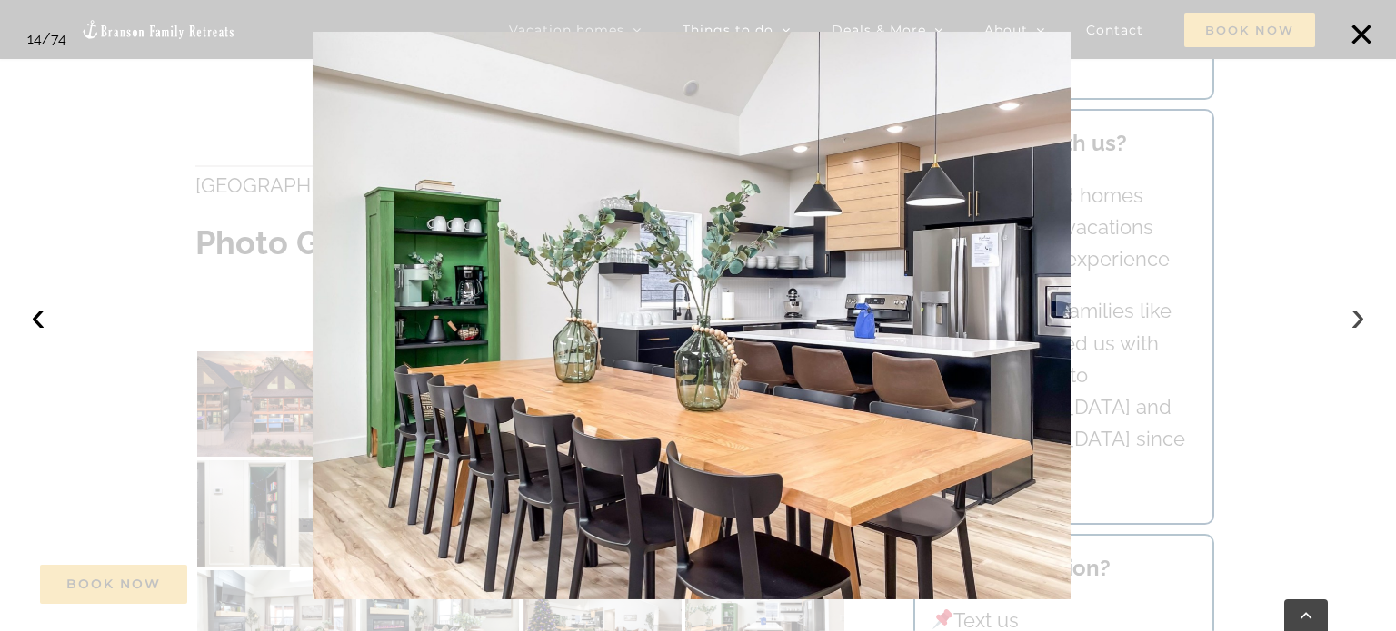
click at [1361, 319] on button "›" at bounding box center [1357, 316] width 40 height 40
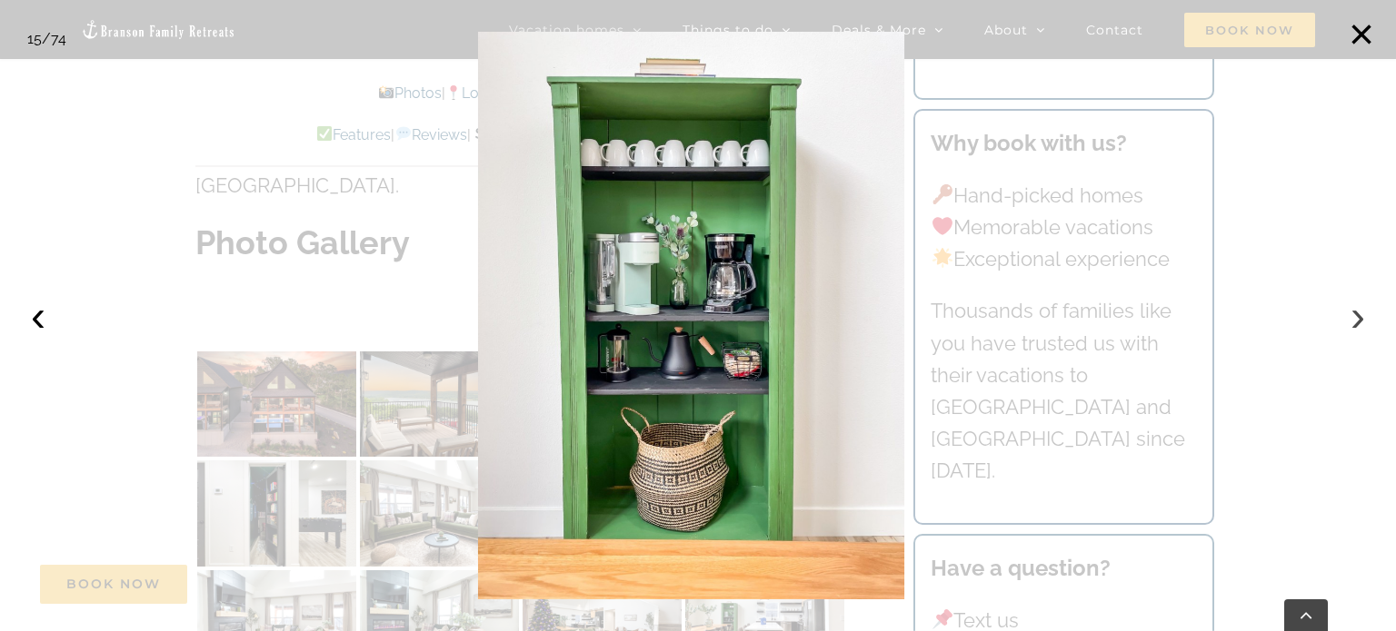
click at [1361, 319] on button "›" at bounding box center [1357, 316] width 40 height 40
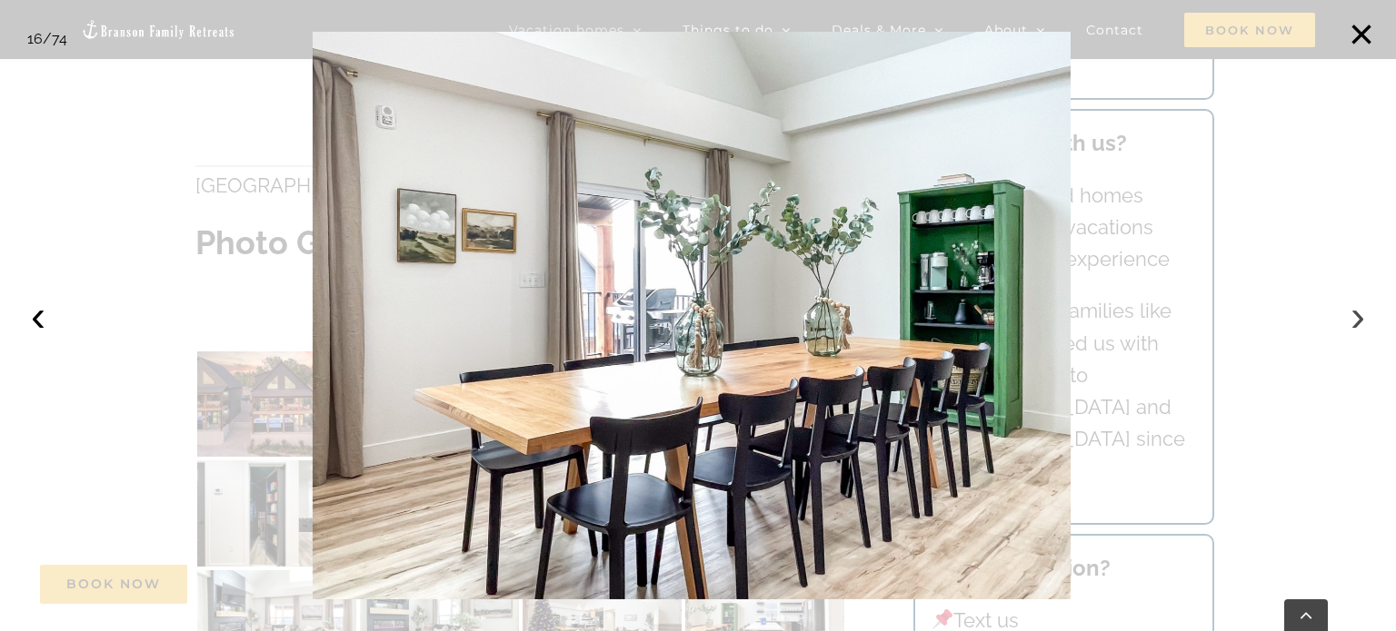
click at [1361, 319] on button "›" at bounding box center [1357, 316] width 40 height 40
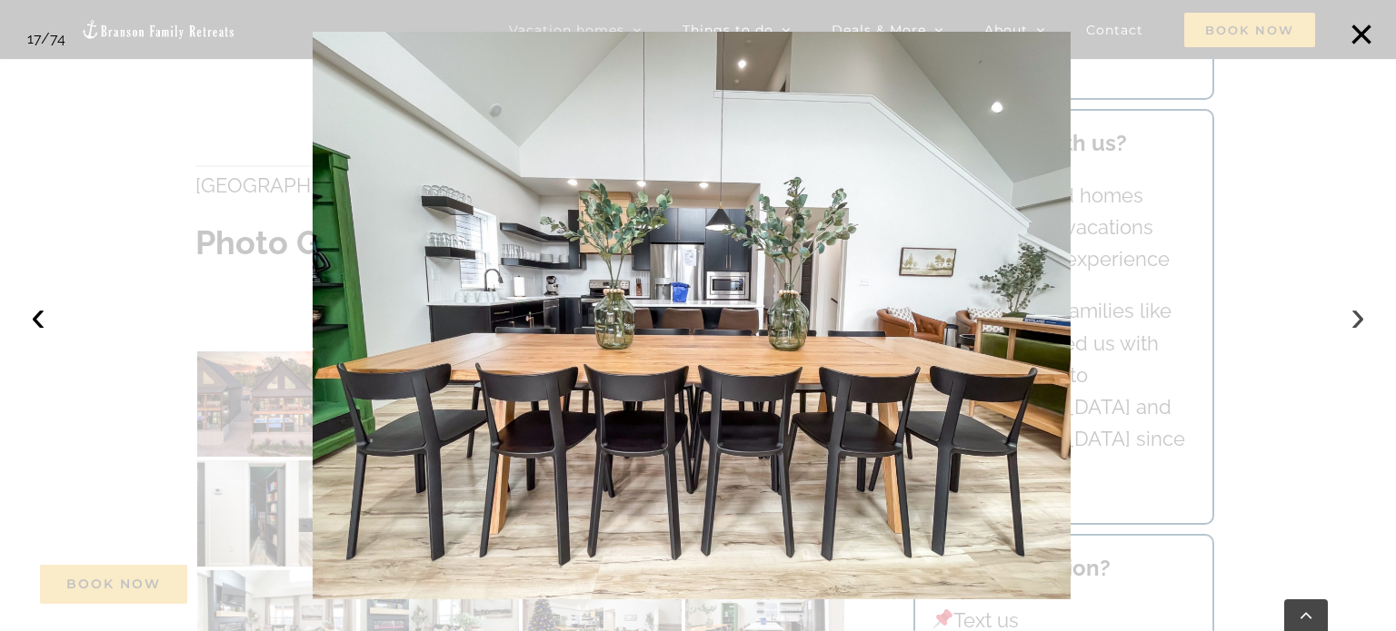
click at [1361, 319] on button "›" at bounding box center [1357, 316] width 40 height 40
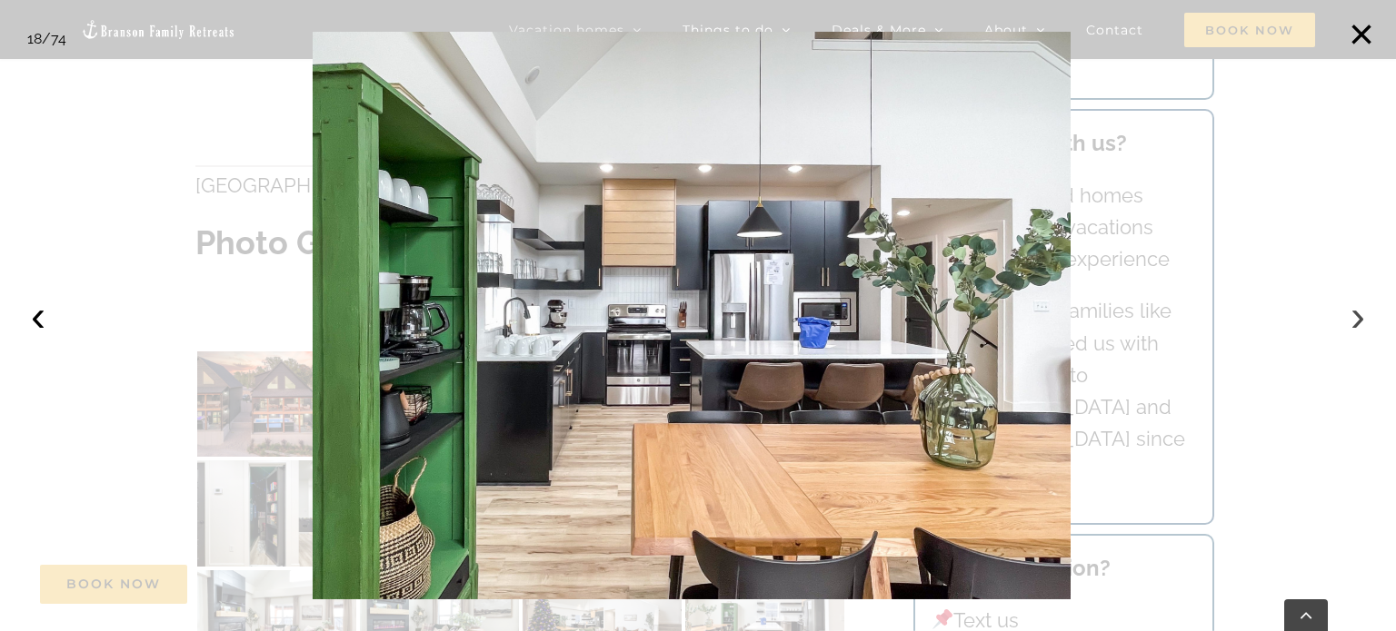
click at [1361, 319] on button "›" at bounding box center [1357, 316] width 40 height 40
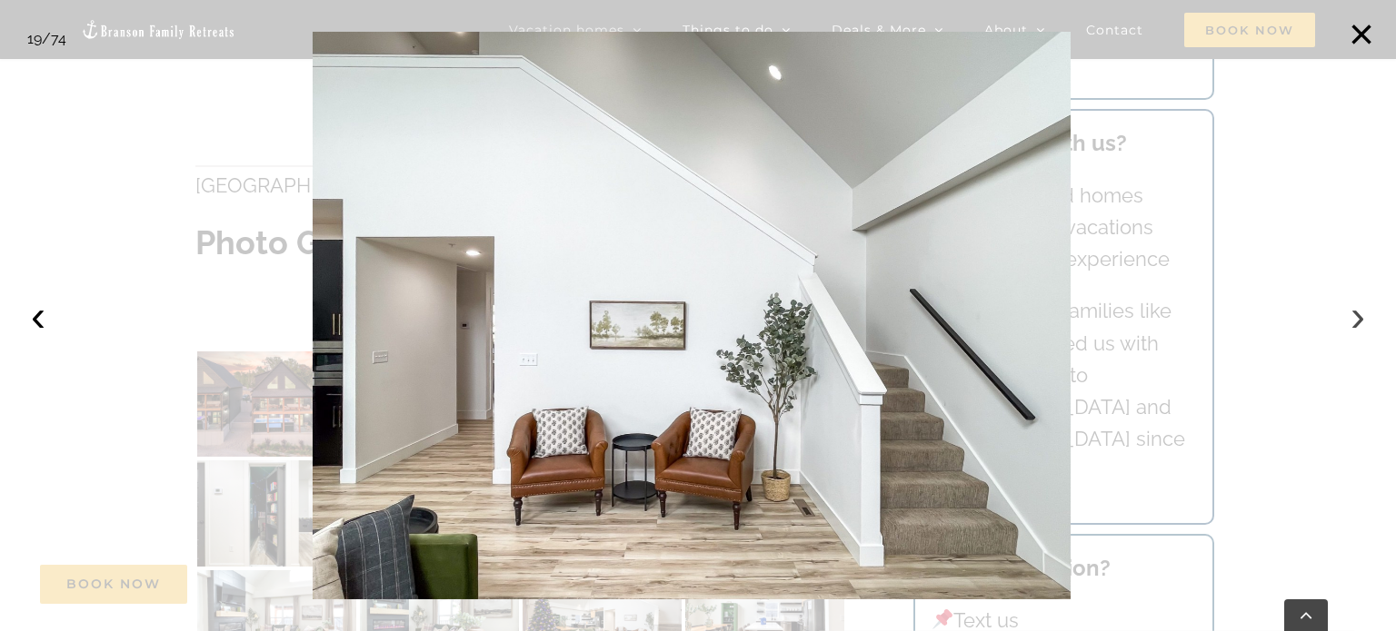
click at [1361, 319] on button "›" at bounding box center [1357, 316] width 40 height 40
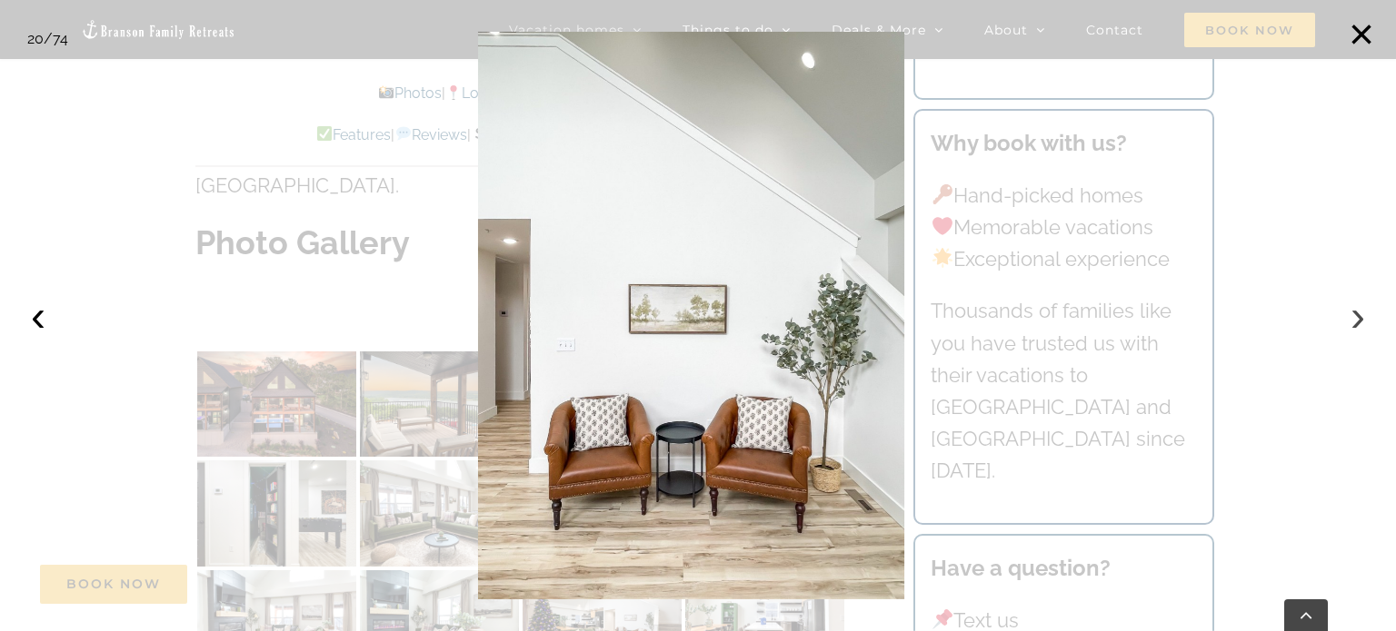
click at [1361, 319] on button "›" at bounding box center [1357, 316] width 40 height 40
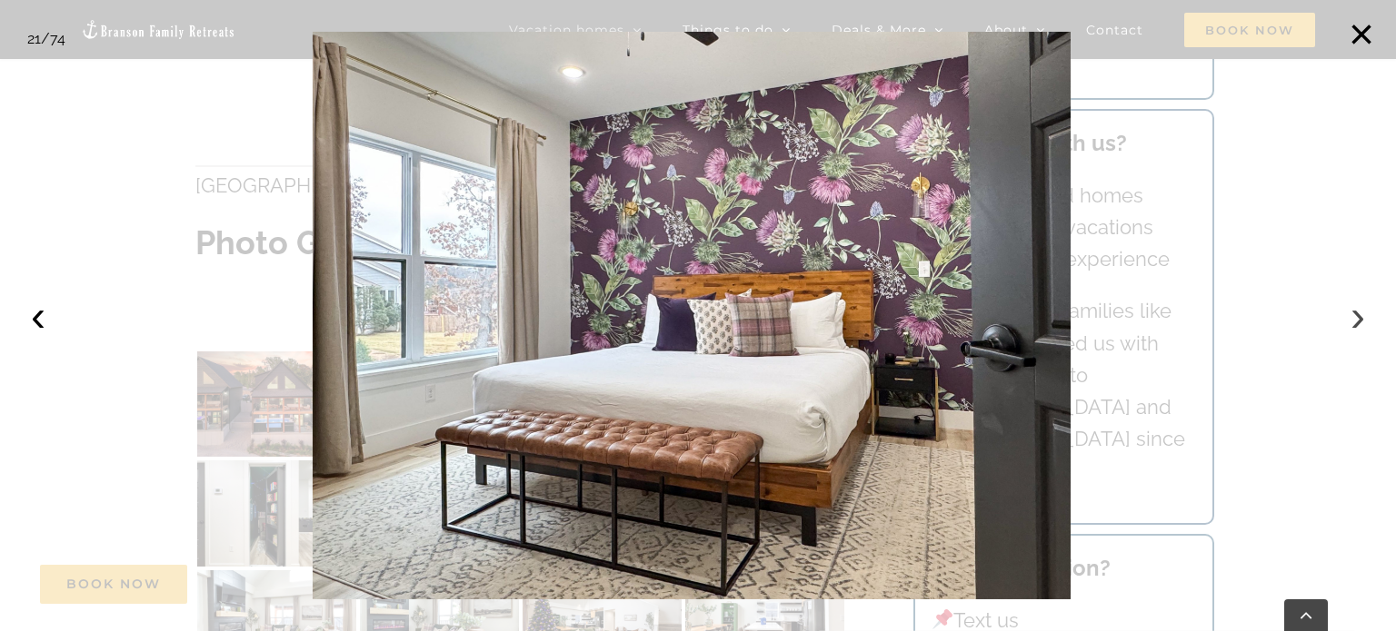
click at [1361, 319] on button "›" at bounding box center [1357, 316] width 40 height 40
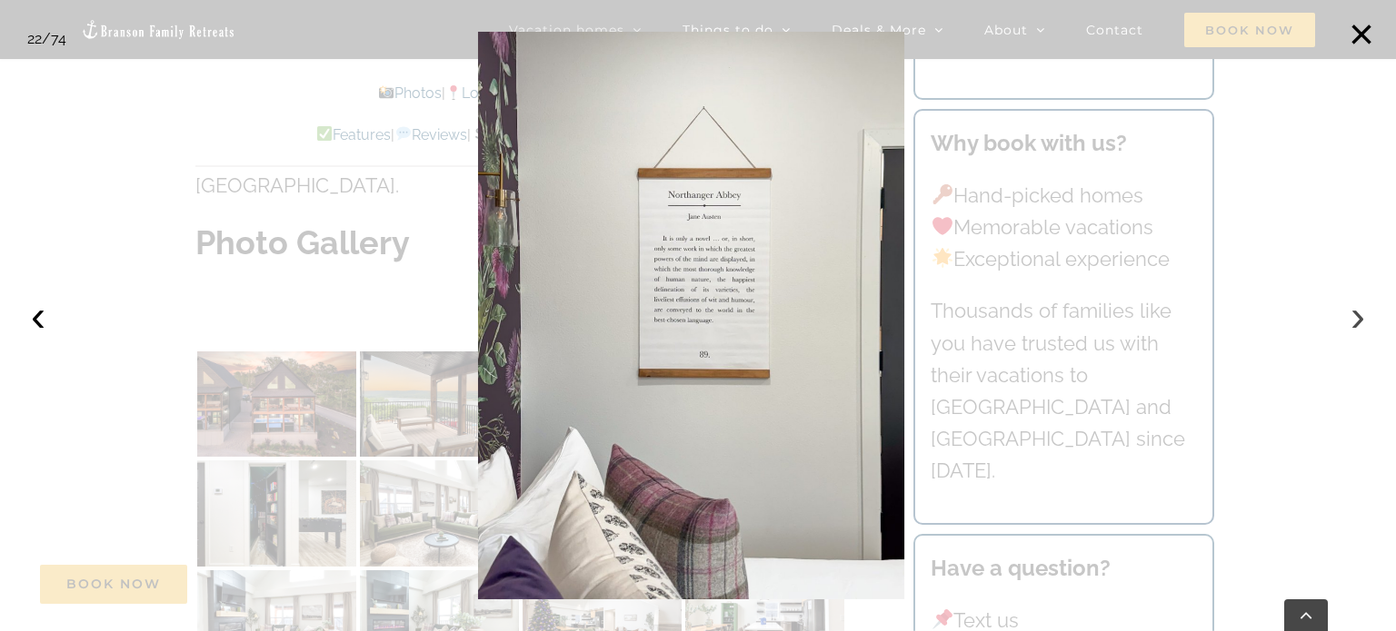
click at [1361, 319] on button "›" at bounding box center [1357, 316] width 40 height 40
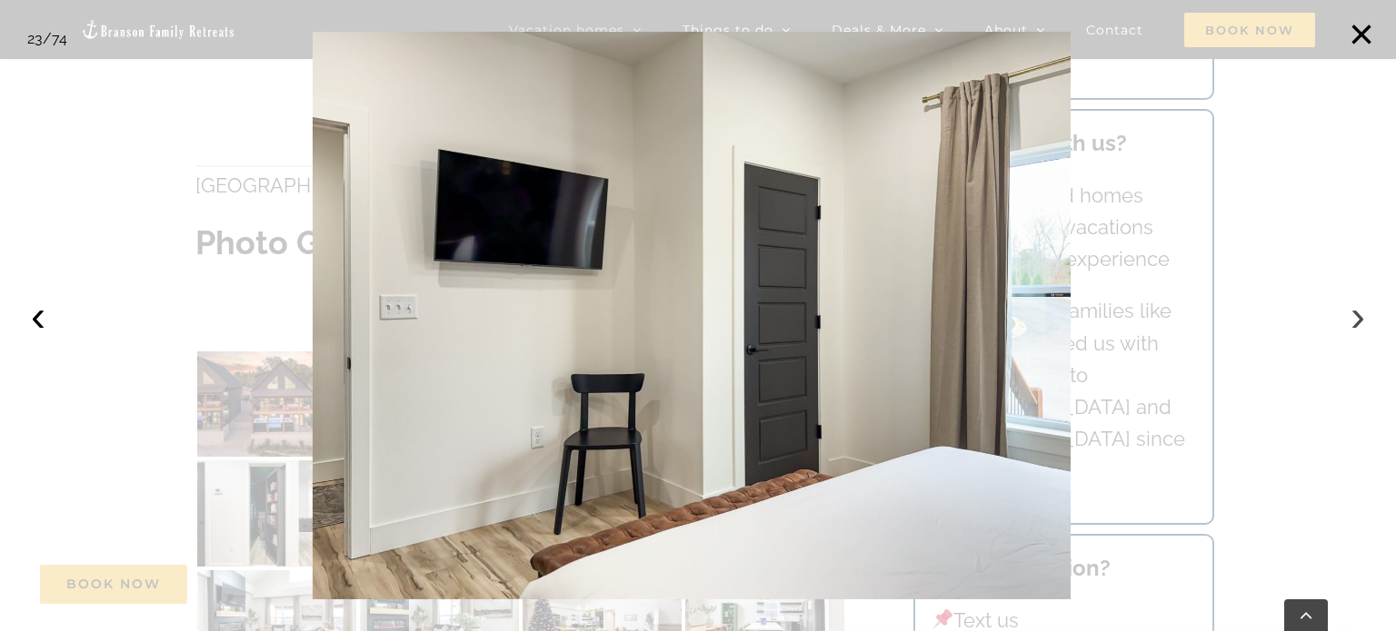
click at [1361, 319] on button "›" at bounding box center [1357, 316] width 40 height 40
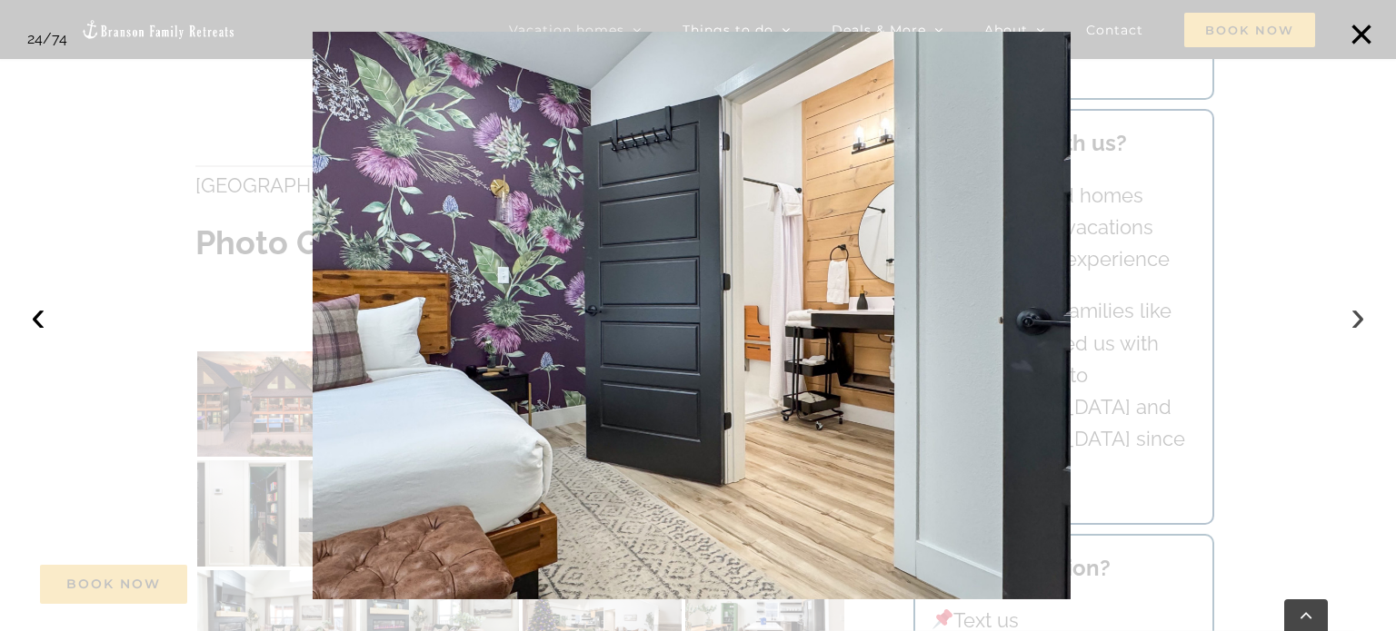
click at [1361, 319] on button "›" at bounding box center [1357, 316] width 40 height 40
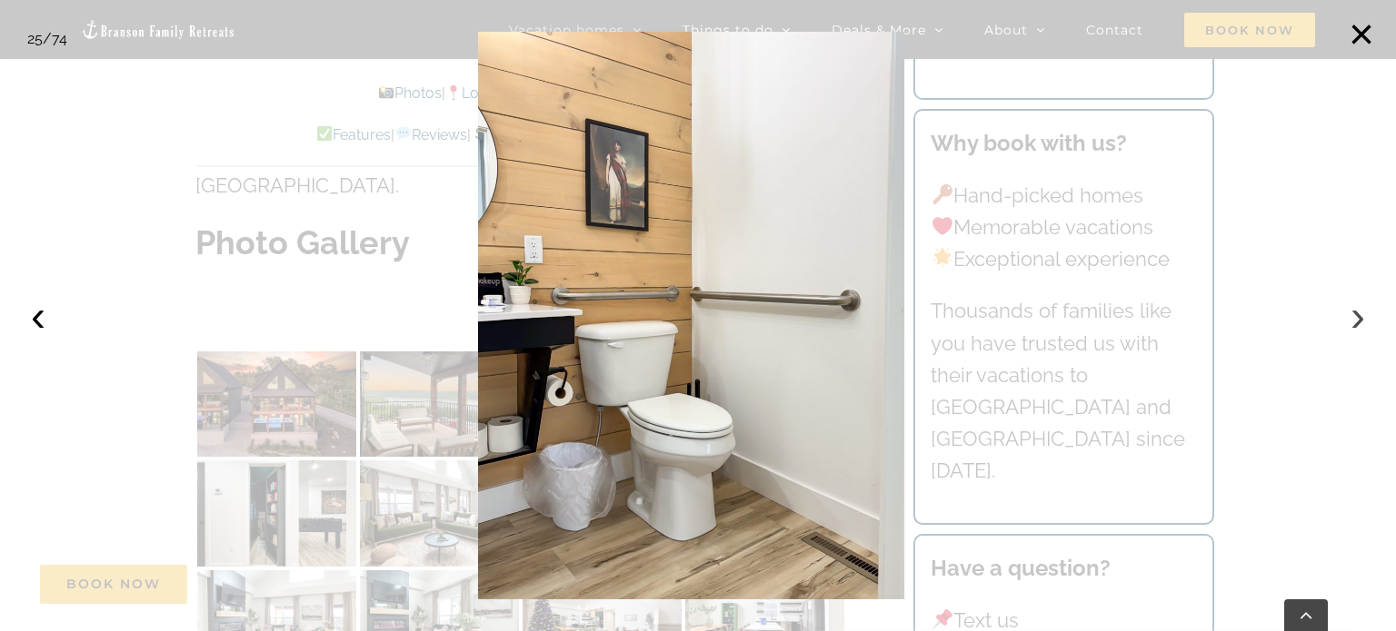
click at [1361, 319] on button "›" at bounding box center [1357, 316] width 40 height 40
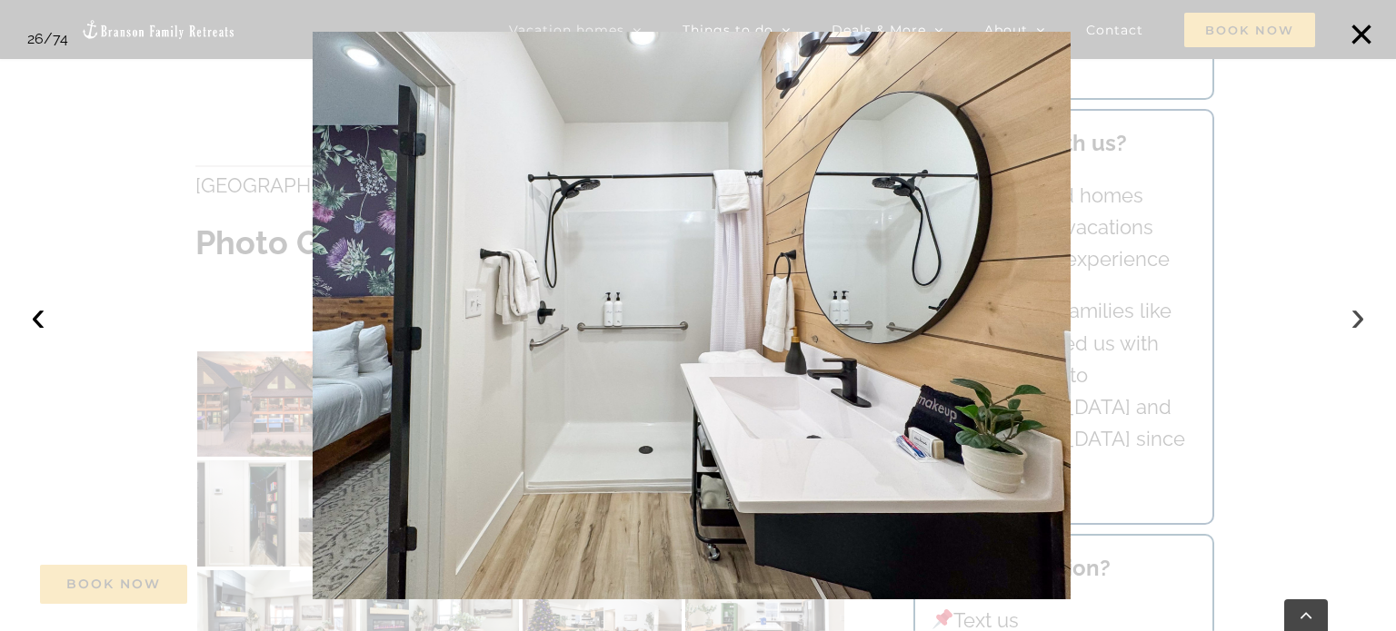
click at [1361, 319] on button "›" at bounding box center [1357, 316] width 40 height 40
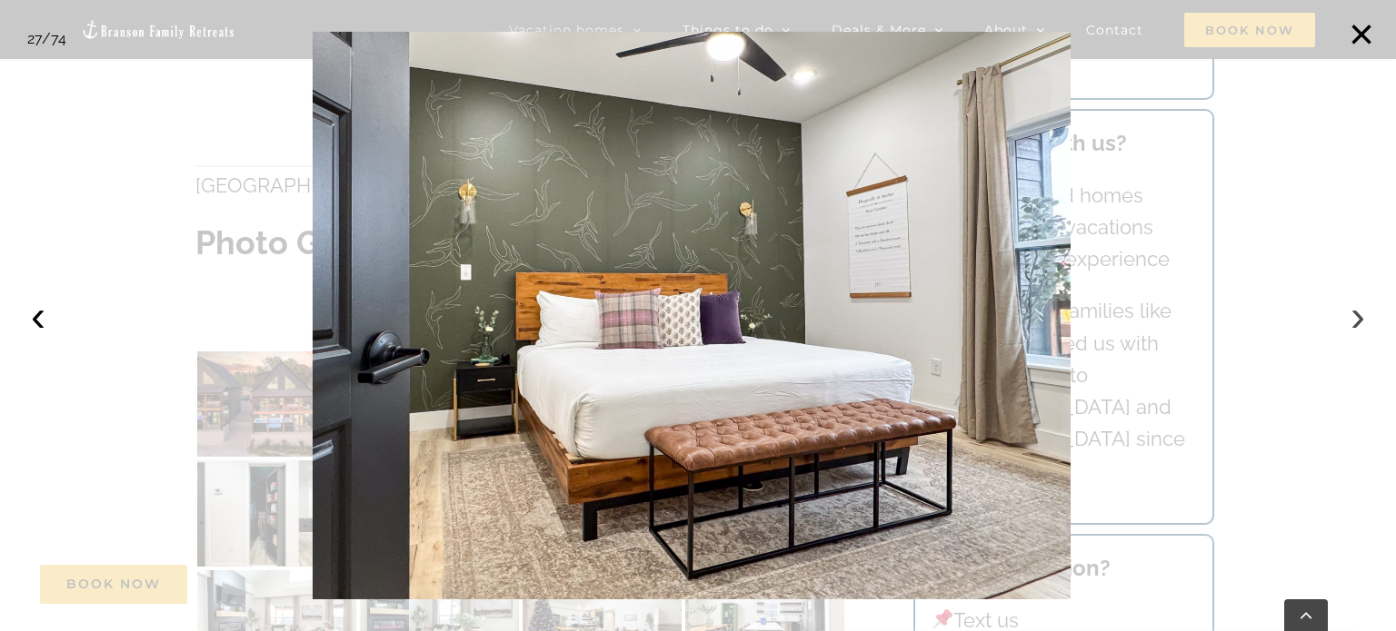
click at [1361, 319] on button "›" at bounding box center [1357, 316] width 40 height 40
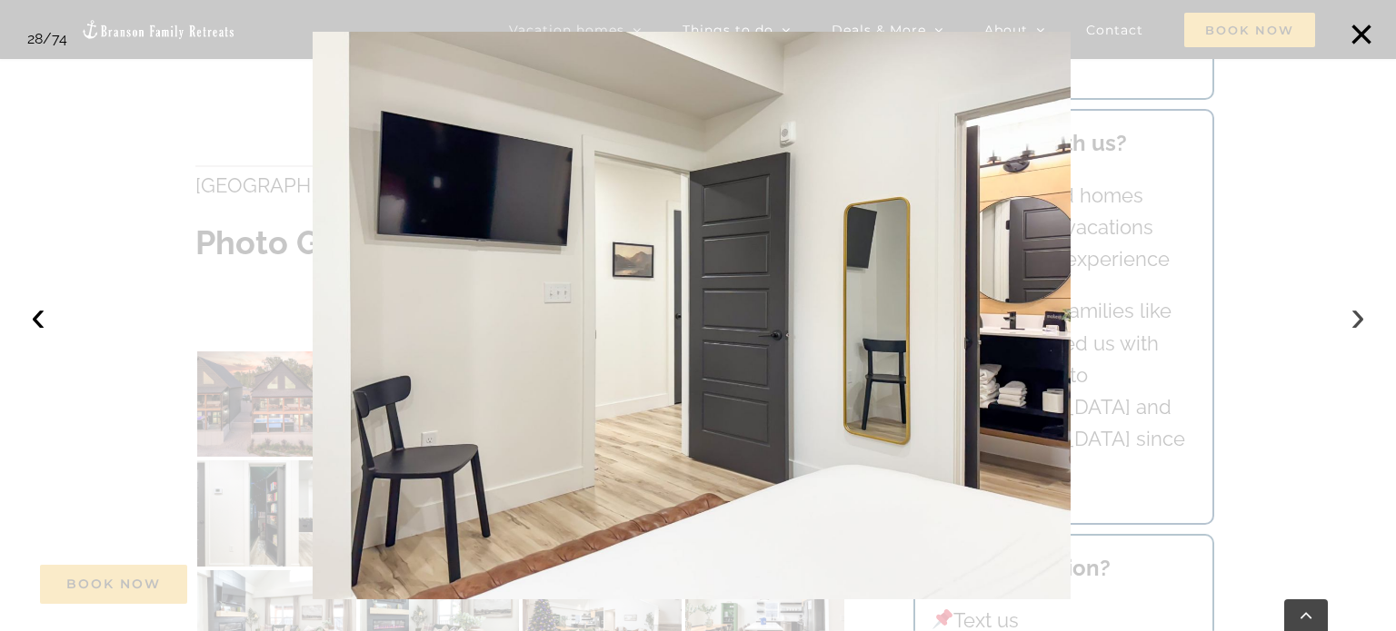
click at [1361, 319] on button "›" at bounding box center [1357, 316] width 40 height 40
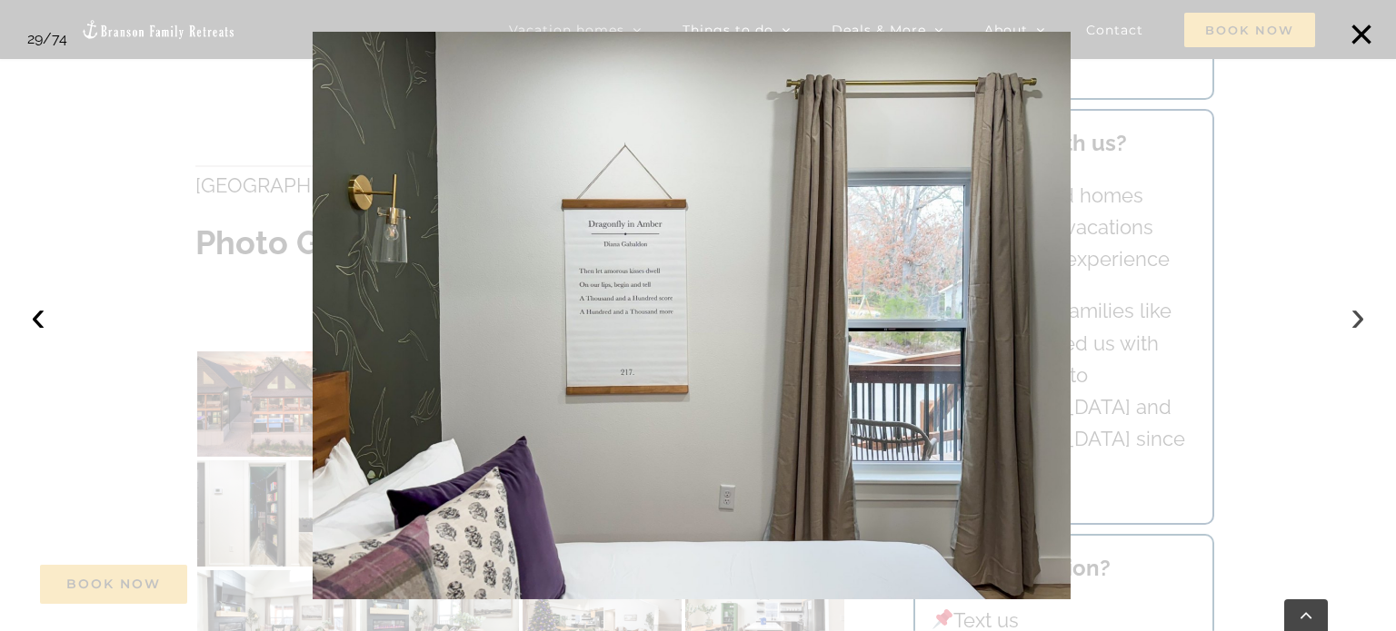
click at [1361, 319] on button "›" at bounding box center [1357, 316] width 40 height 40
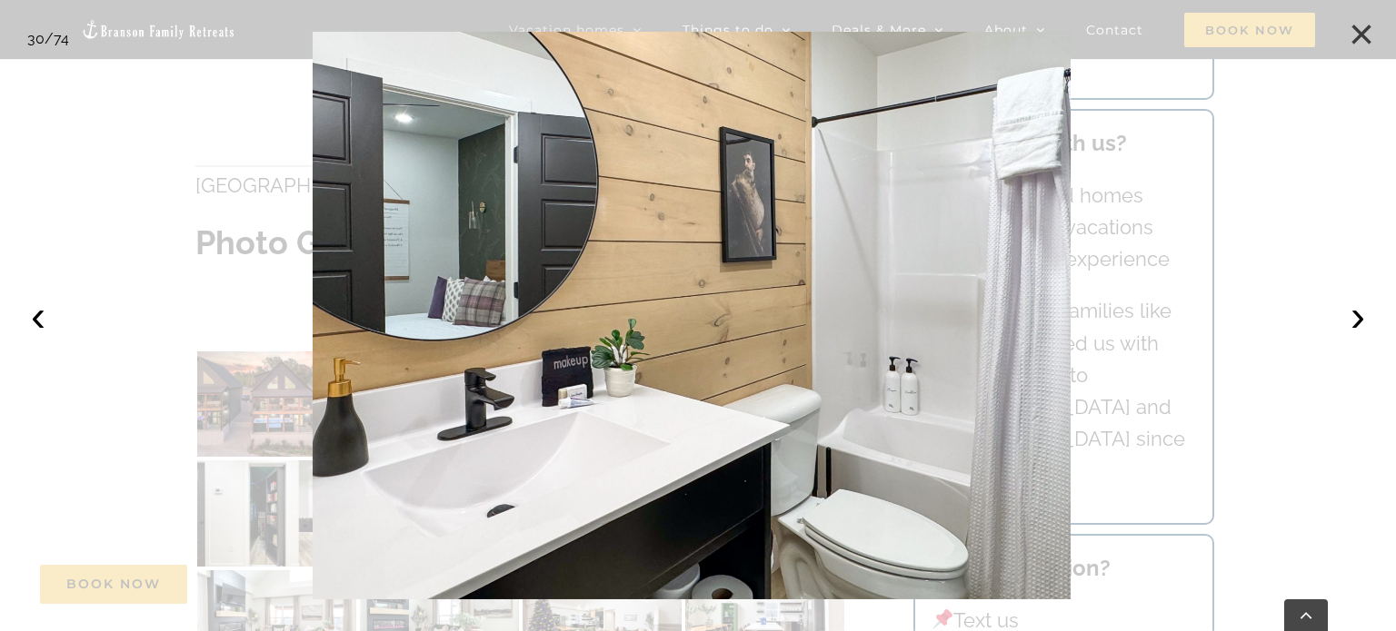
click at [1366, 35] on button "×" at bounding box center [1361, 35] width 40 height 40
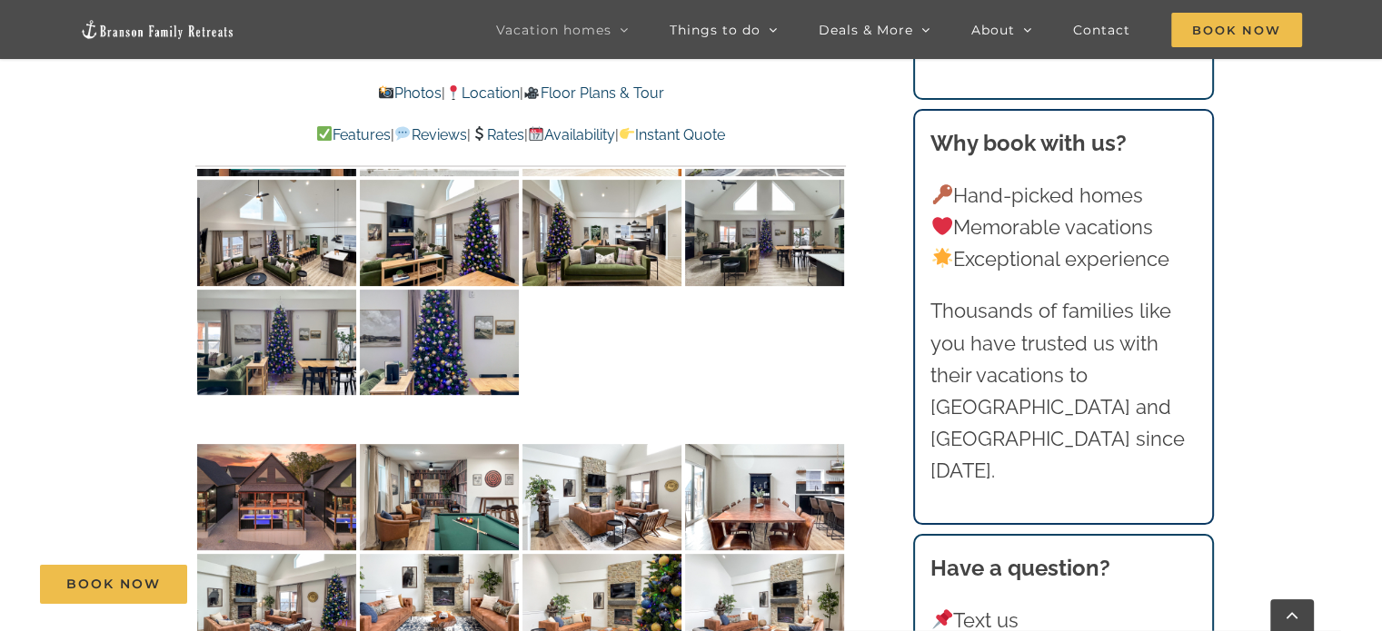
scroll to position [7487, 0]
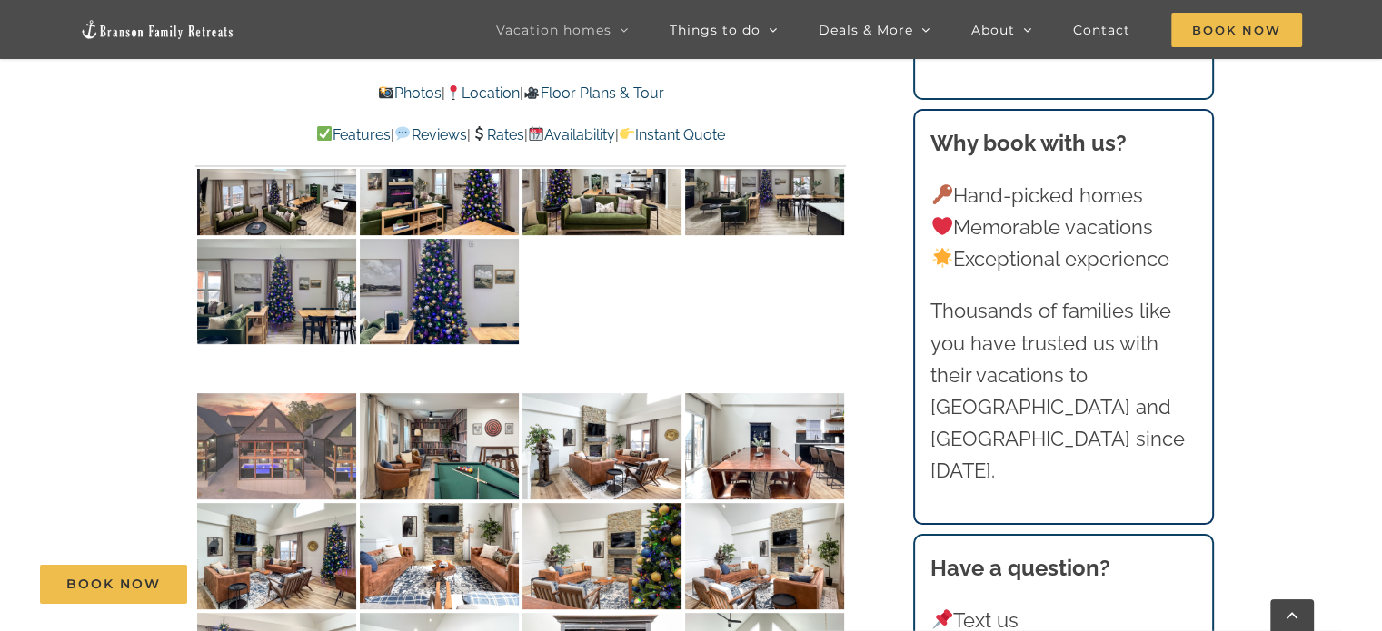
click at [289, 393] on img at bounding box center [276, 446] width 159 height 106
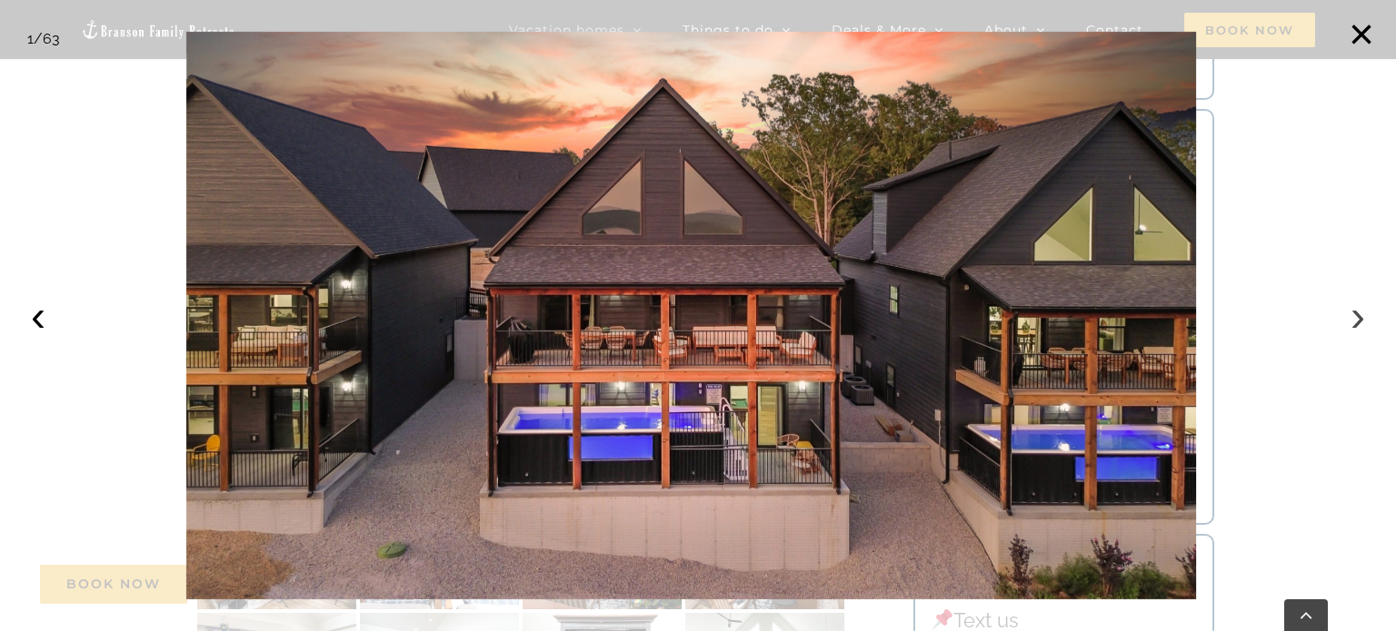
click at [1356, 328] on button "›" at bounding box center [1357, 316] width 40 height 40
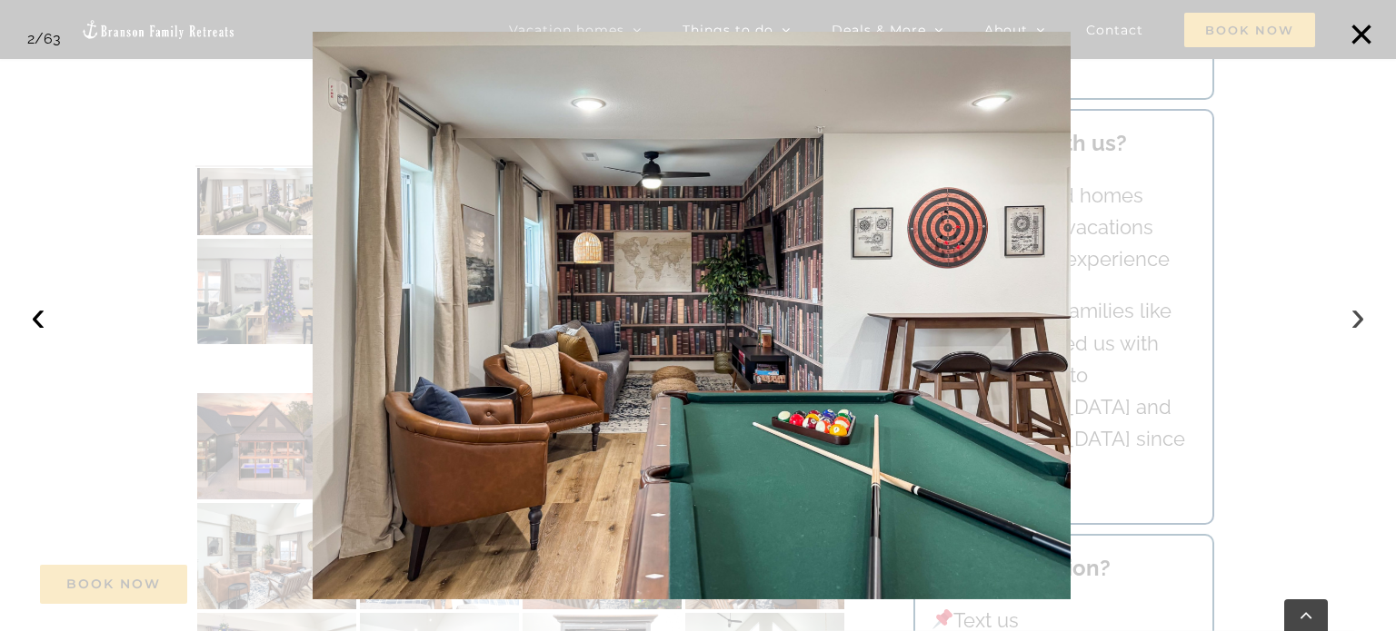
click at [1353, 323] on button "›" at bounding box center [1357, 316] width 40 height 40
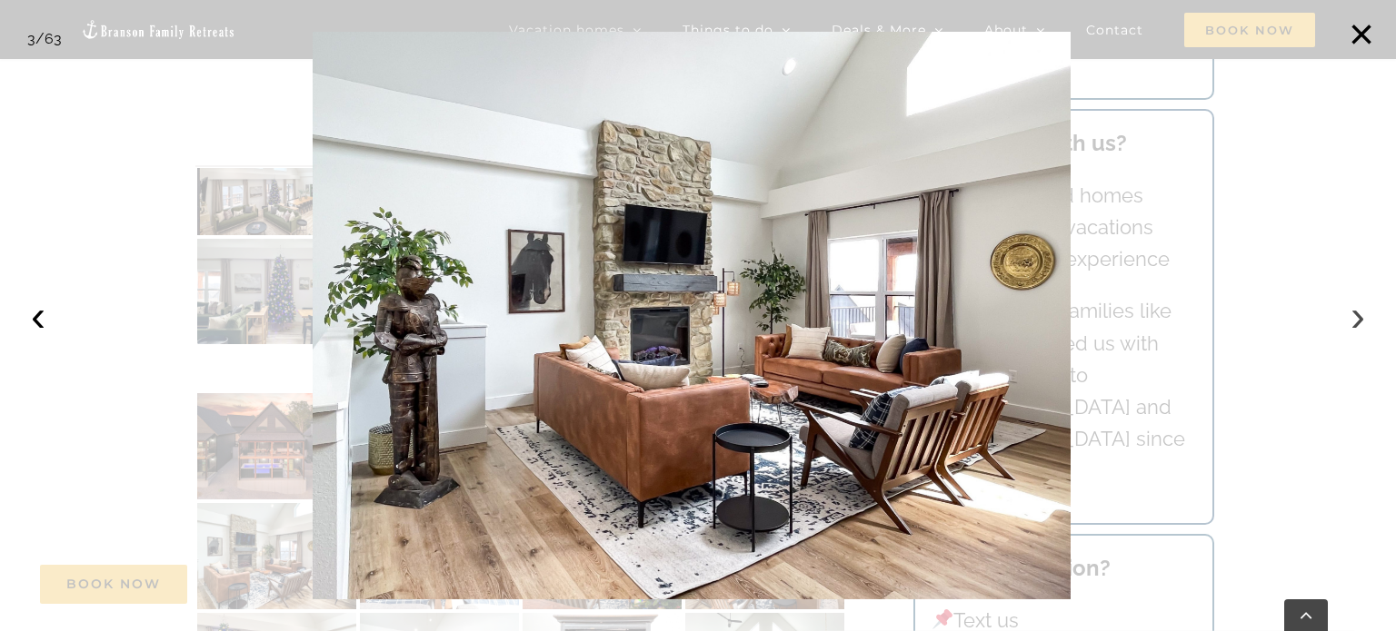
click at [1353, 323] on button "›" at bounding box center [1357, 316] width 40 height 40
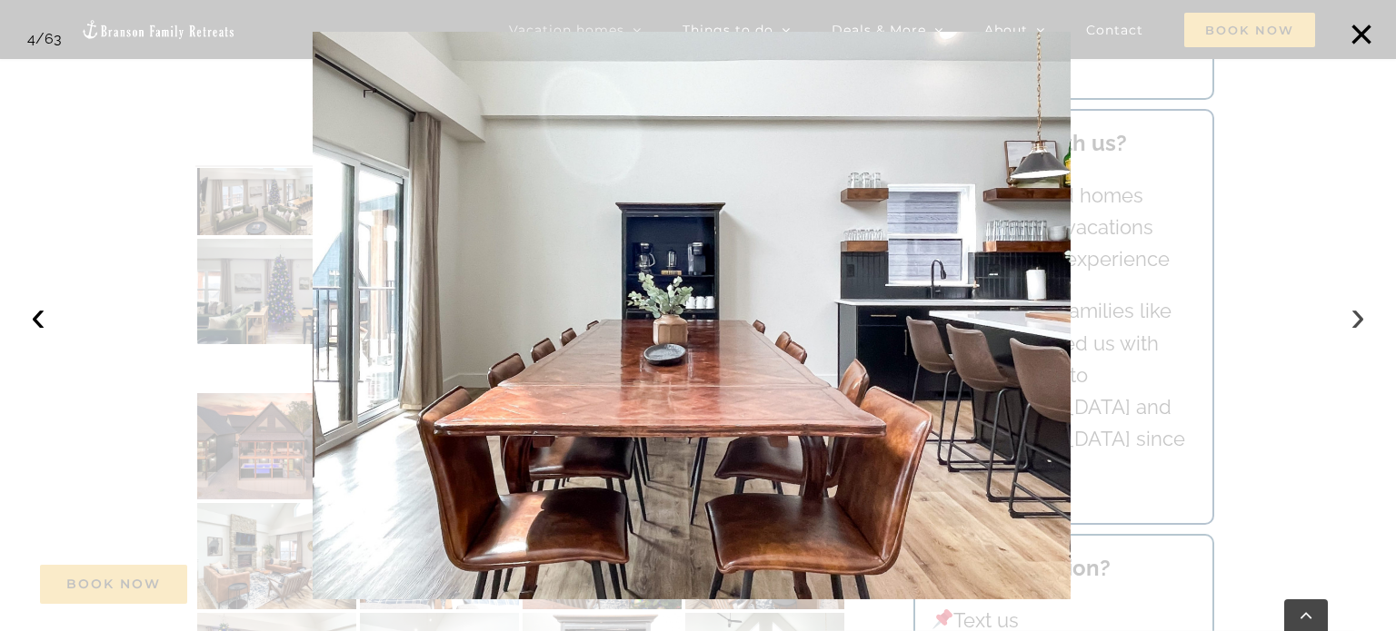
click at [1353, 323] on button "›" at bounding box center [1357, 316] width 40 height 40
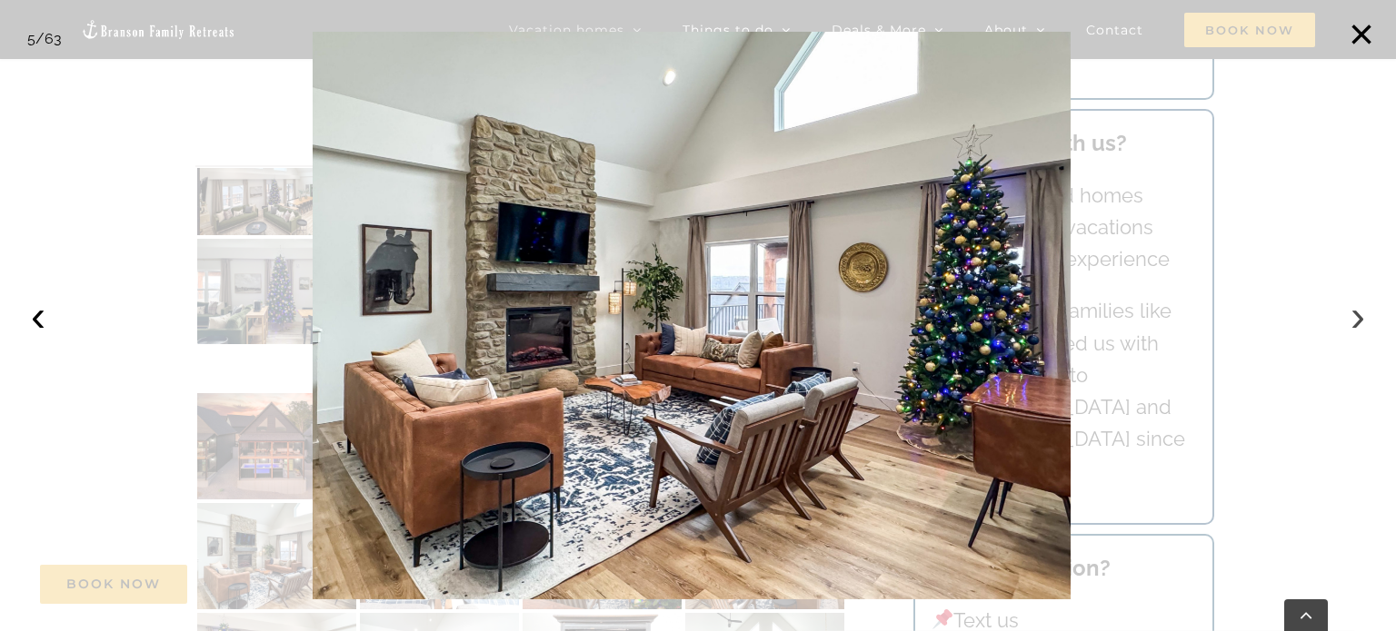
click at [1353, 323] on button "›" at bounding box center [1357, 316] width 40 height 40
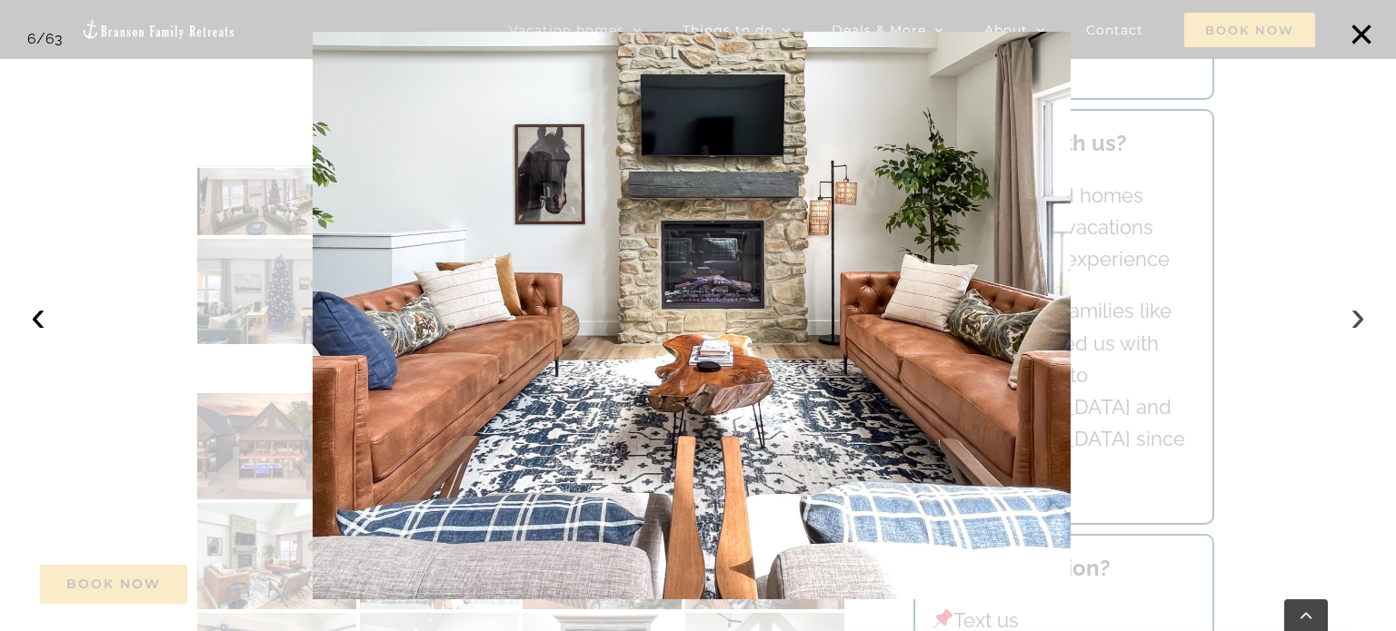
click at [1353, 323] on button "›" at bounding box center [1357, 316] width 40 height 40
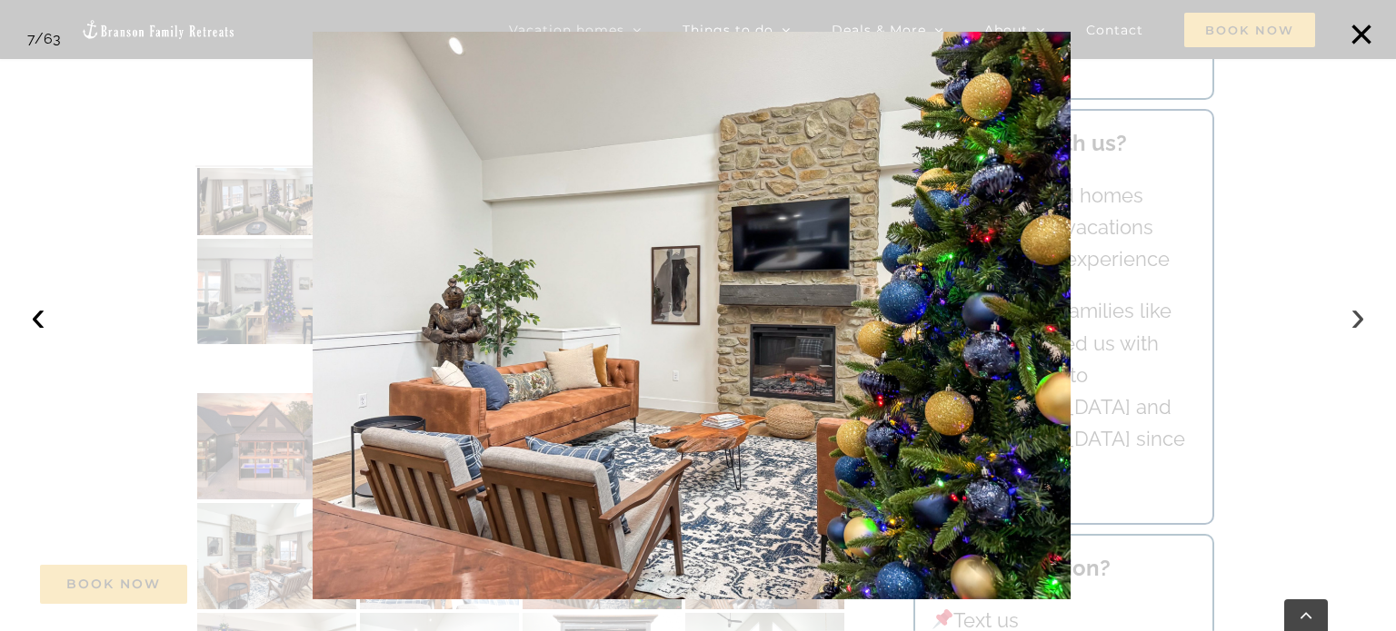
click at [1353, 323] on button "›" at bounding box center [1357, 316] width 40 height 40
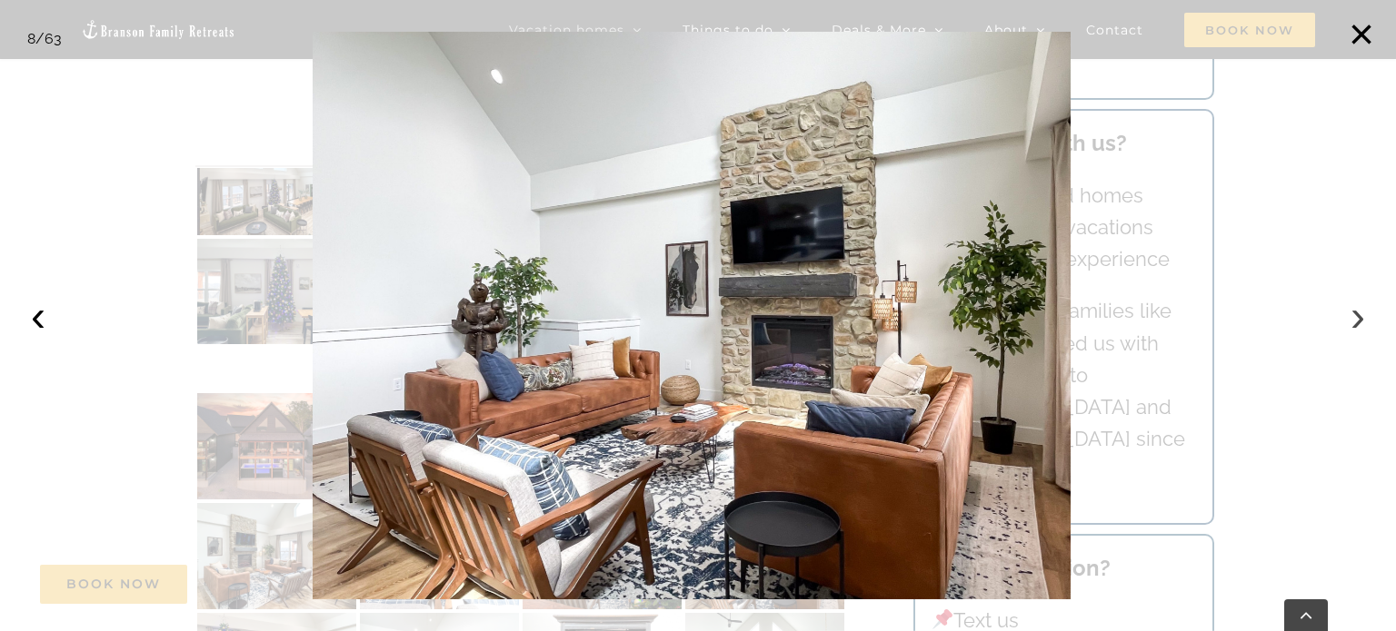
click at [1353, 323] on button "›" at bounding box center [1357, 316] width 40 height 40
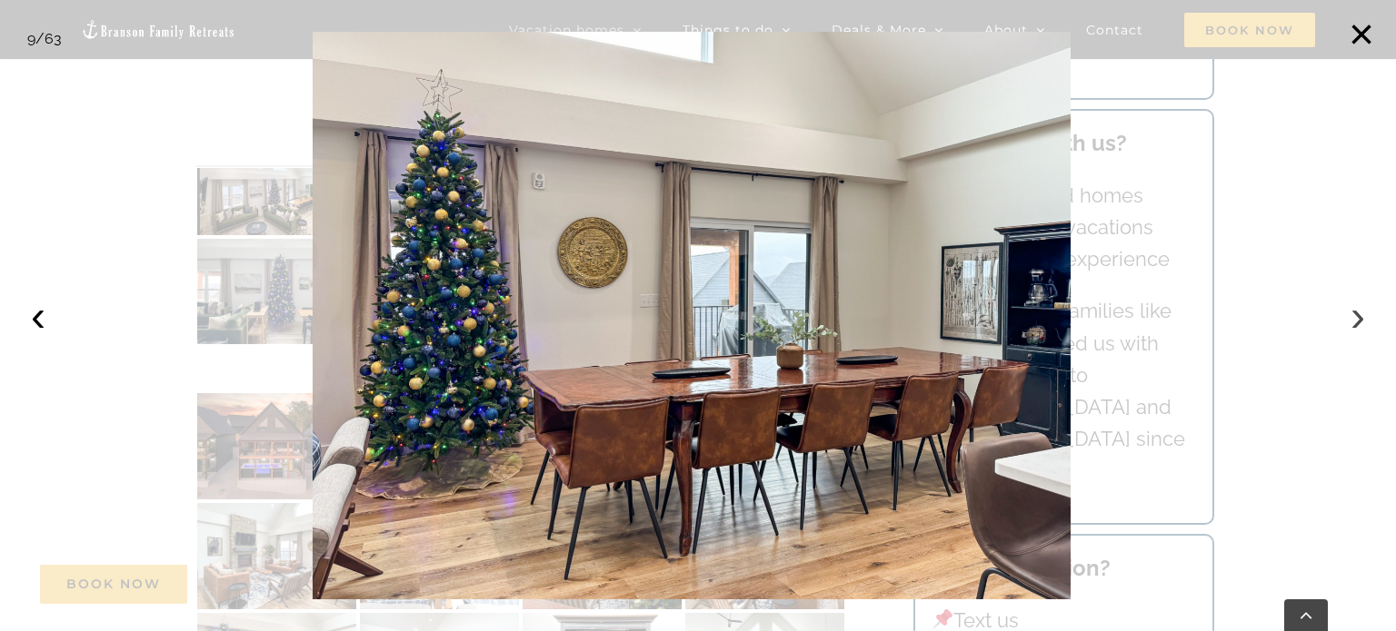
click at [1353, 323] on button "›" at bounding box center [1357, 316] width 40 height 40
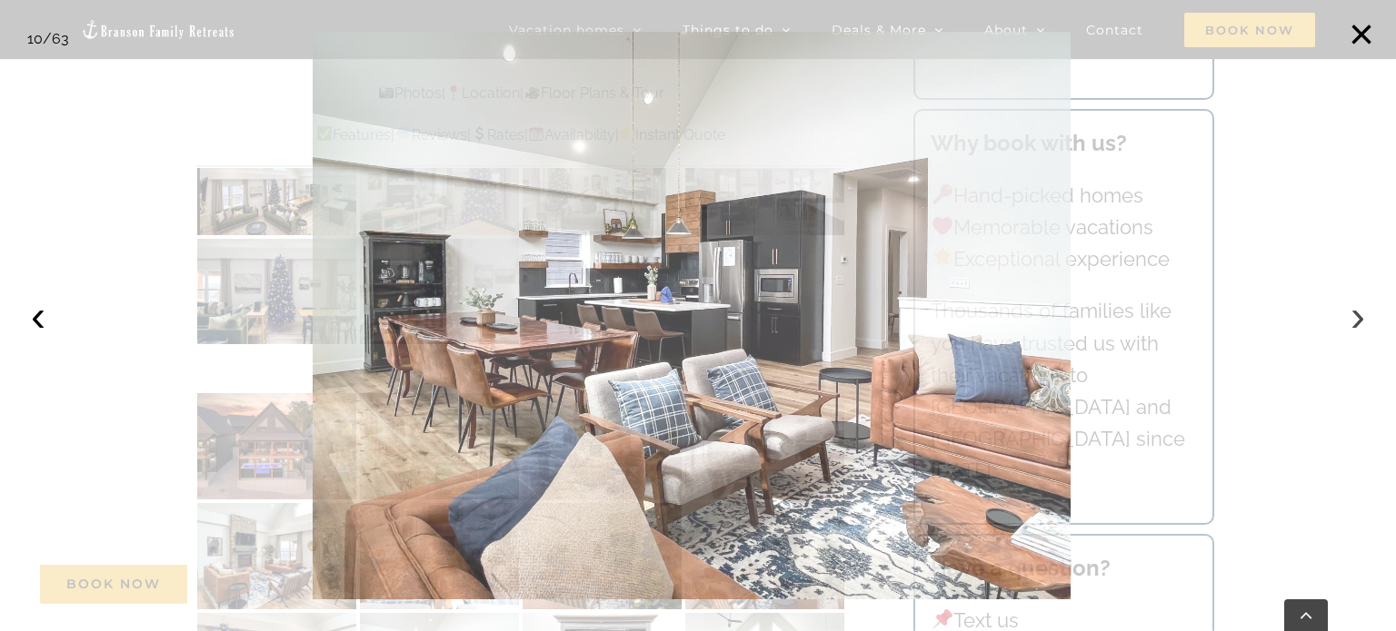
click at [1353, 323] on button "›" at bounding box center [1357, 316] width 40 height 40
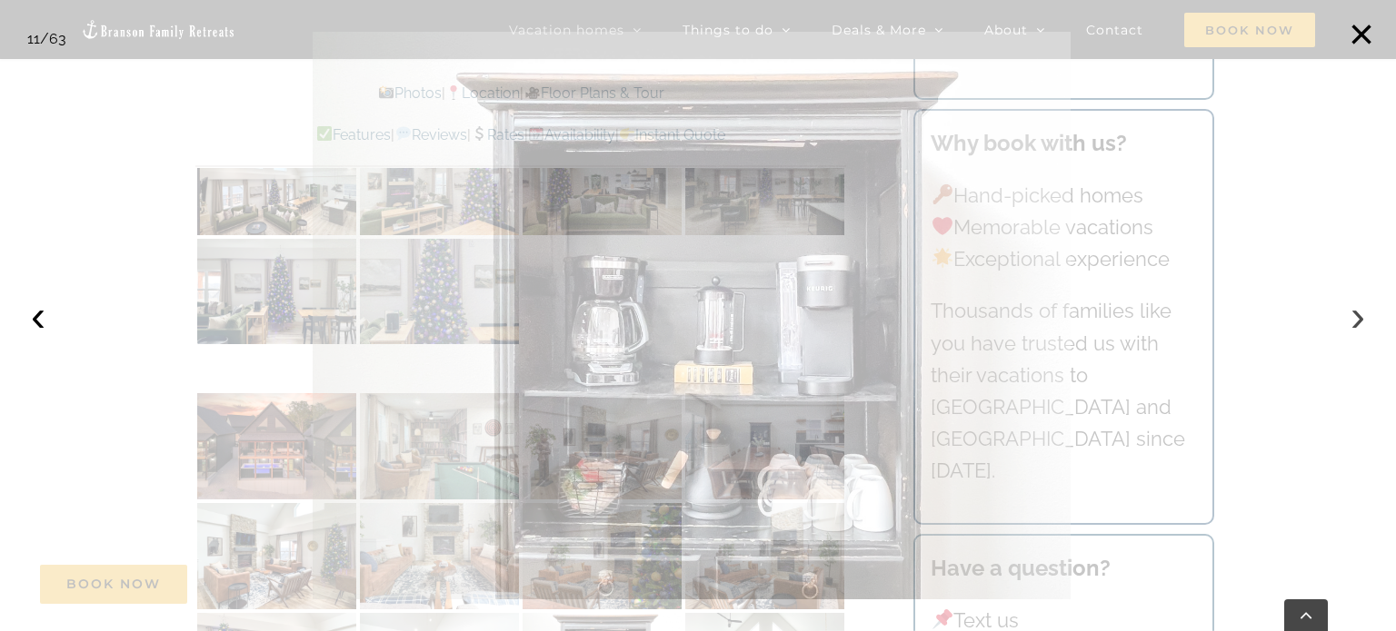
click at [1353, 323] on button "›" at bounding box center [1357, 316] width 40 height 40
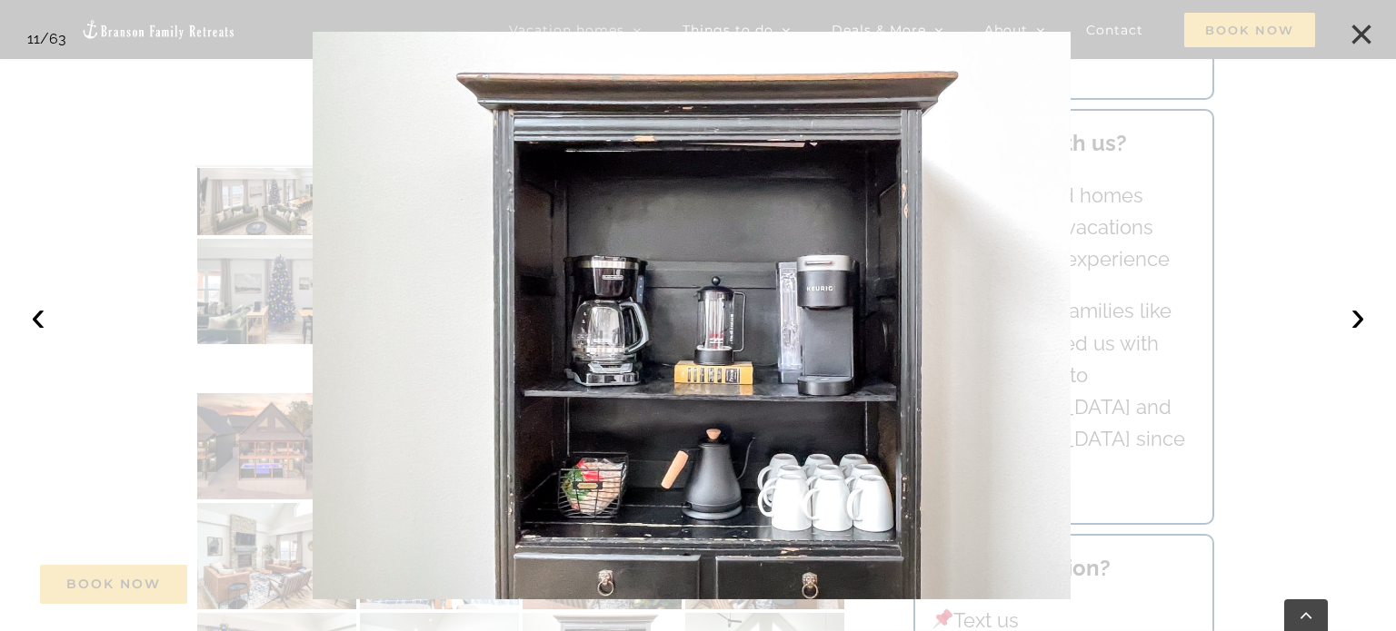
click at [1365, 25] on button "×" at bounding box center [1361, 35] width 40 height 40
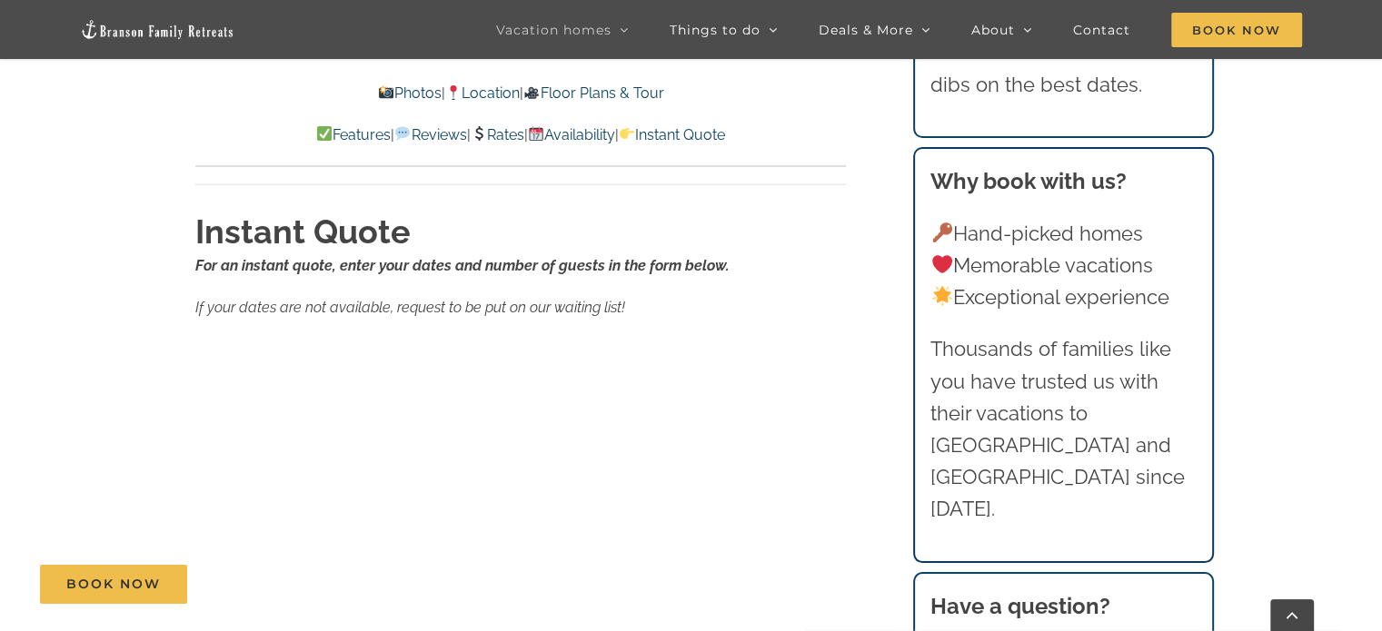
scroll to position [18233, 0]
